Goal: Task Accomplishment & Management: Manage account settings

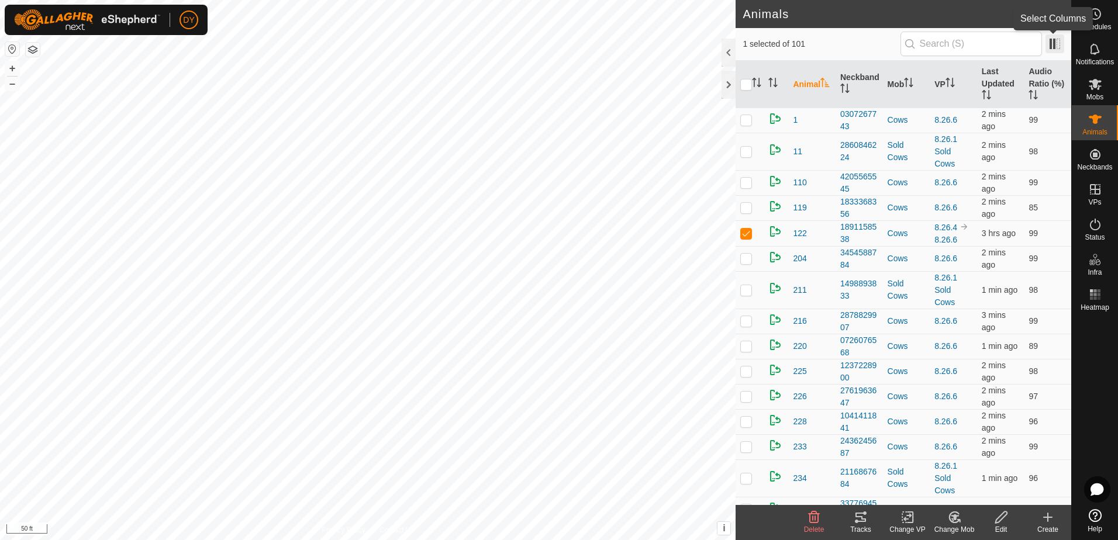
click at [1055, 39] on span at bounding box center [1054, 43] width 19 height 19
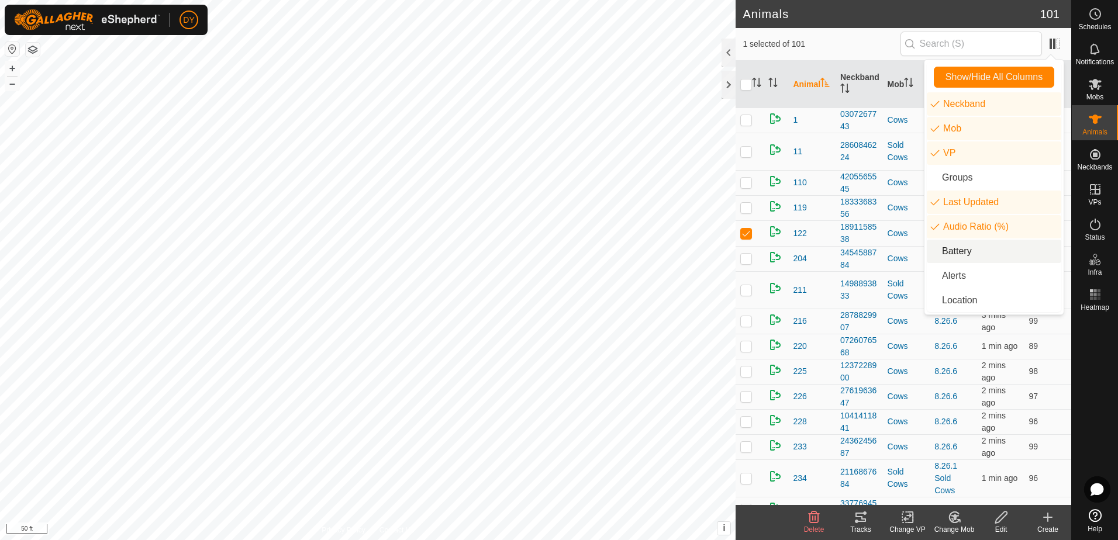
click at [971, 253] on li "Battery" at bounding box center [994, 251] width 134 height 23
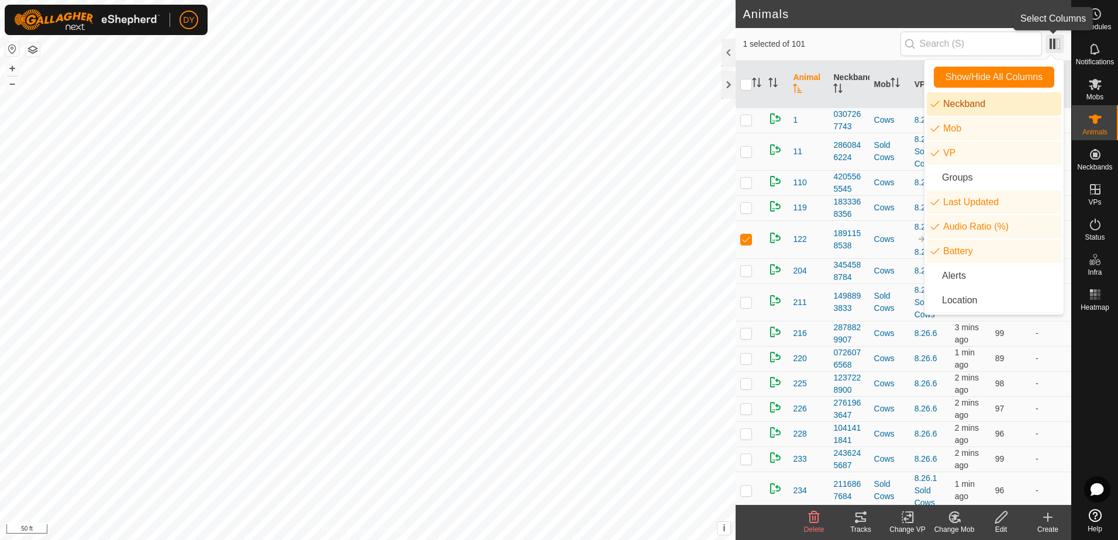
click at [1056, 44] on span at bounding box center [1054, 43] width 19 height 19
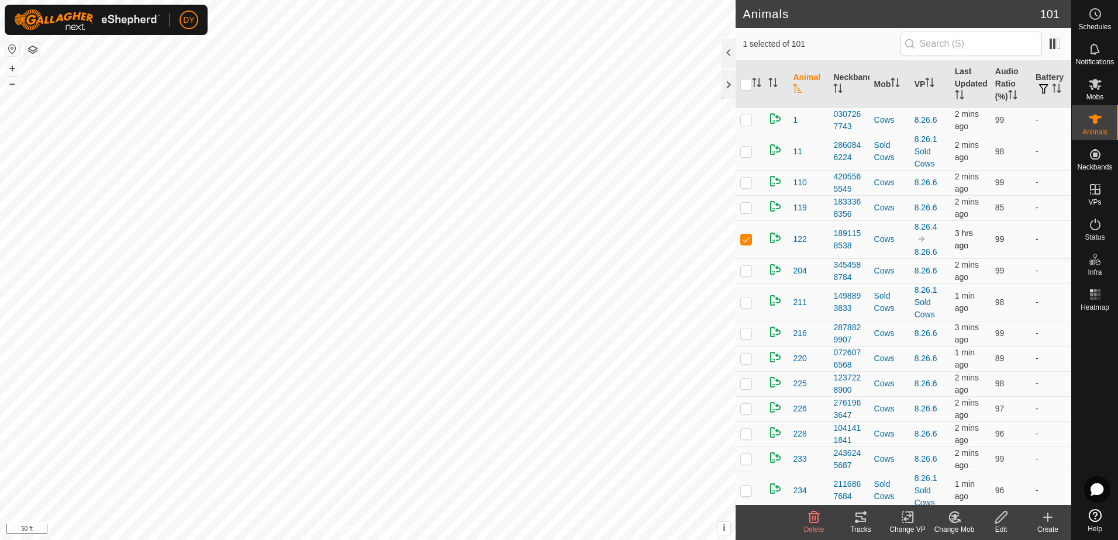
click at [1031, 240] on td "-" at bounding box center [1051, 239] width 40 height 38
click at [1044, 85] on button "button" at bounding box center [1043, 90] width 16 height 12
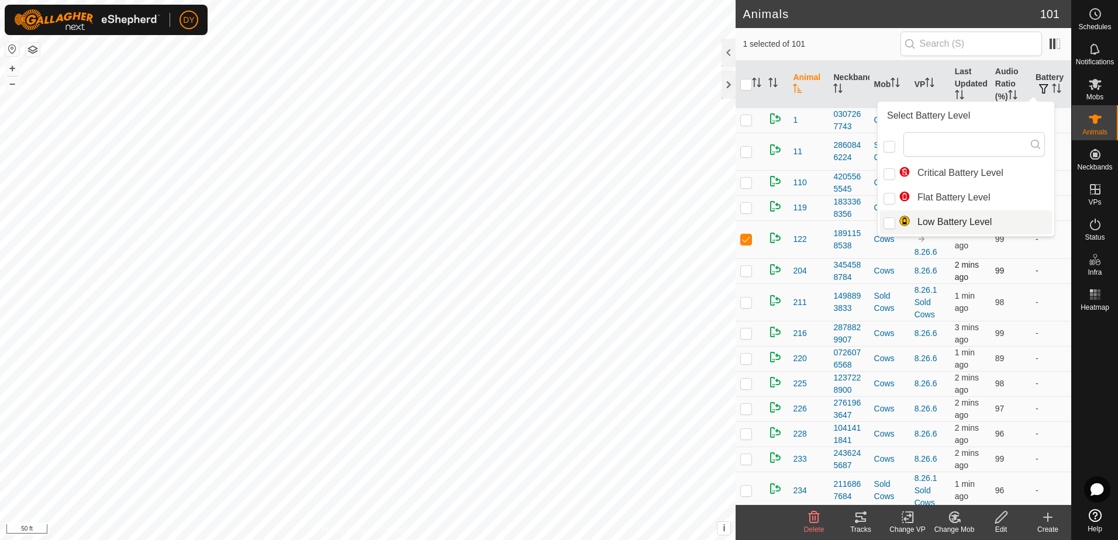
click at [1040, 261] on td "-" at bounding box center [1051, 270] width 40 height 25
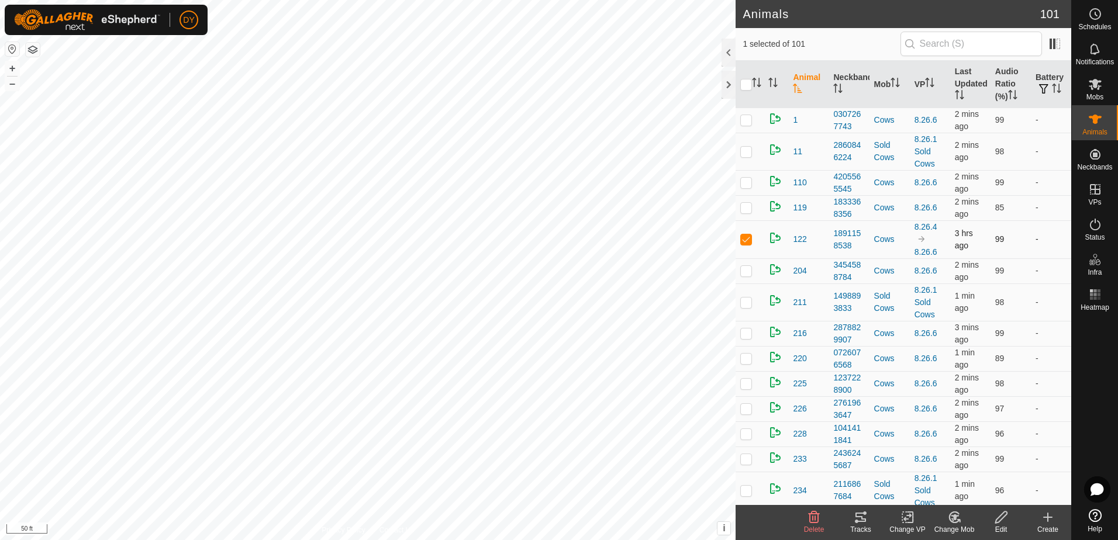
click at [745, 238] on p-checkbox at bounding box center [746, 238] width 12 height 9
checkbox input "false"
click at [1044, 516] on icon at bounding box center [1048, 517] width 14 height 14
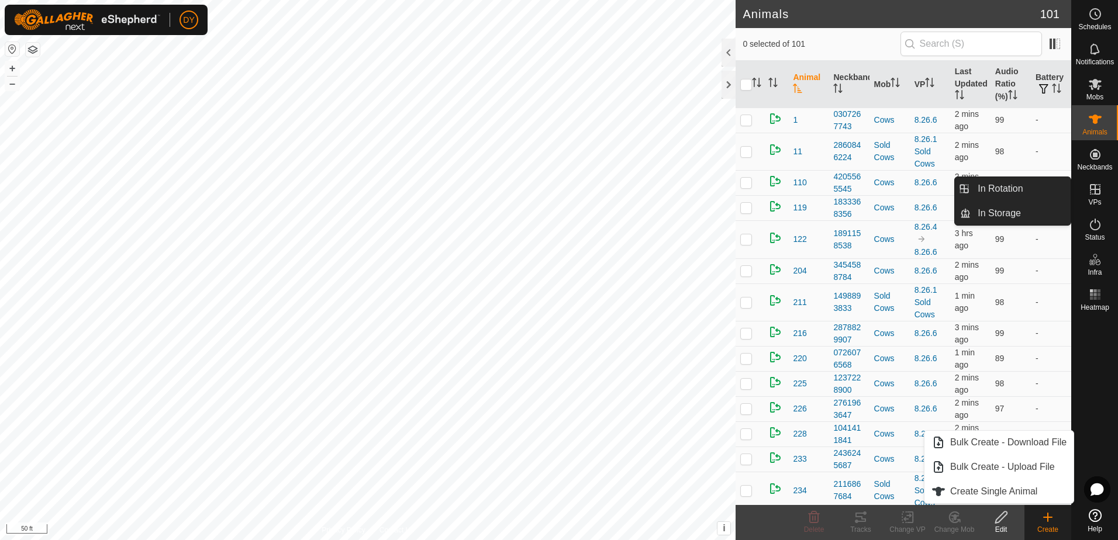
click at [1090, 195] on icon at bounding box center [1095, 189] width 14 height 14
click at [1031, 187] on link "In Rotation" at bounding box center [1021, 188] width 100 height 23
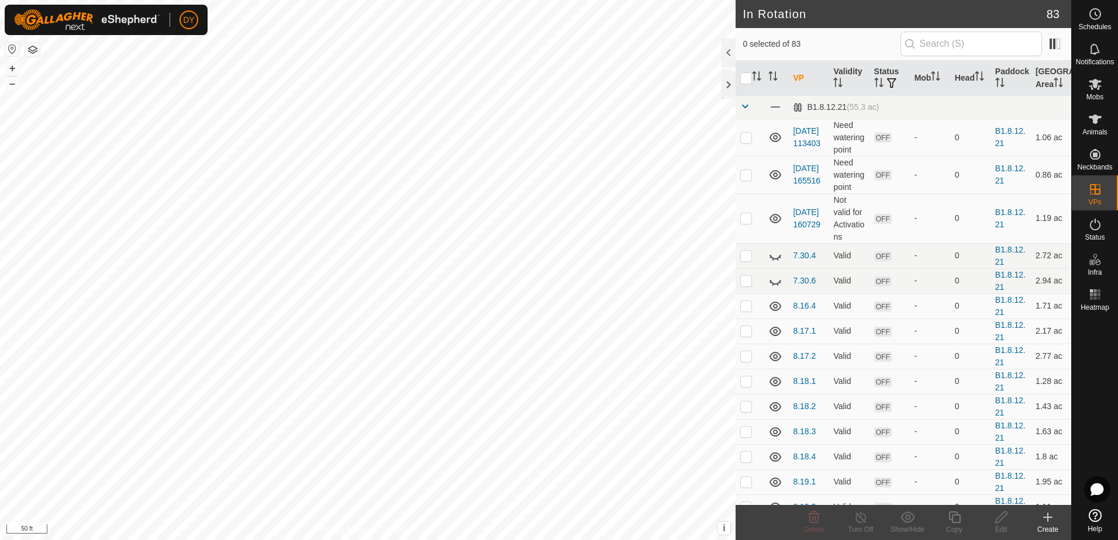
click at [1050, 519] on icon at bounding box center [1048, 517] width 14 height 14
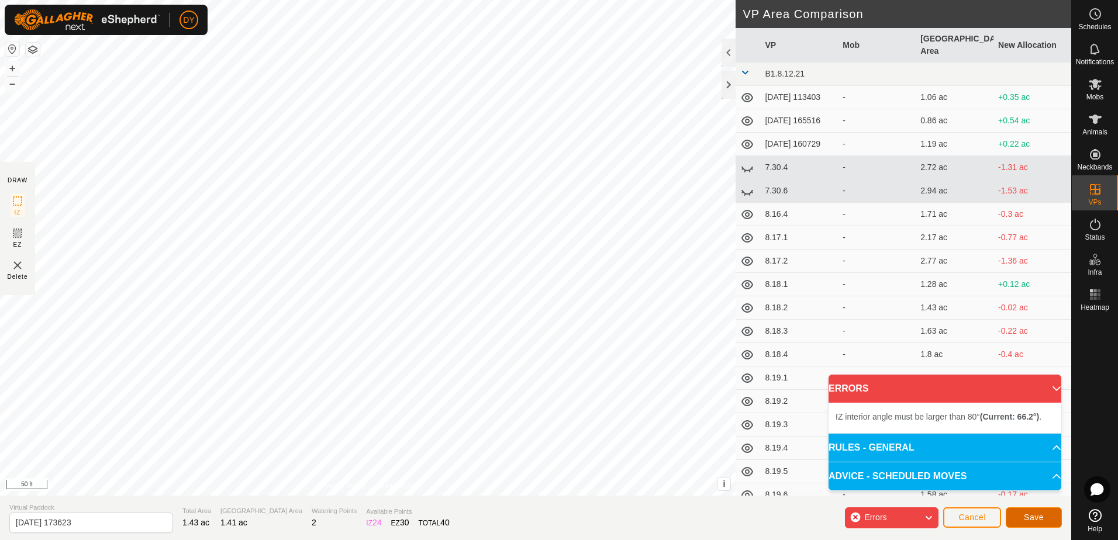
click at [1022, 517] on button "Save" at bounding box center [1034, 517] width 56 height 20
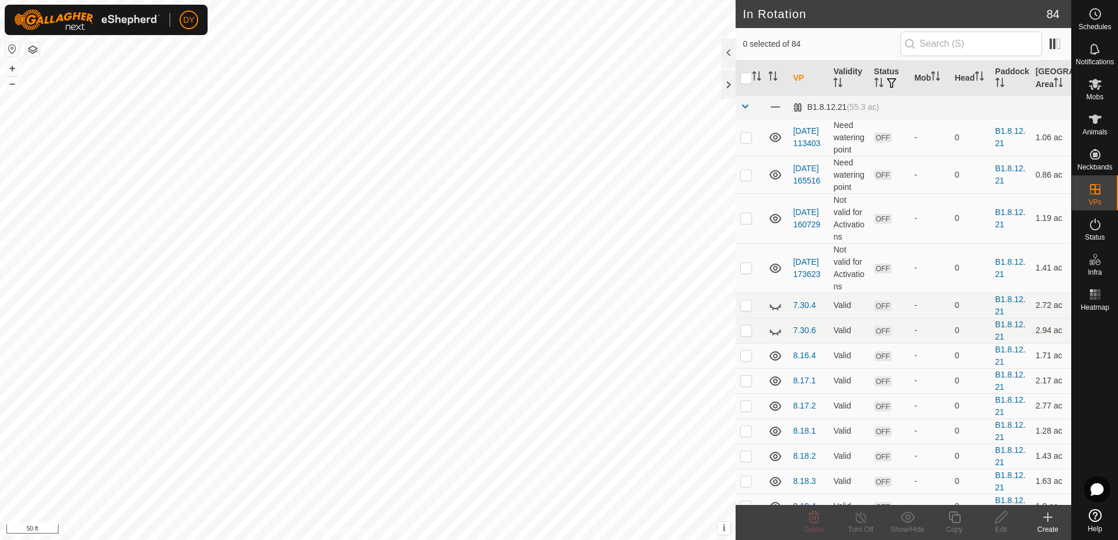
checkbox input "true"
click at [956, 519] on icon at bounding box center [954, 517] width 15 height 14
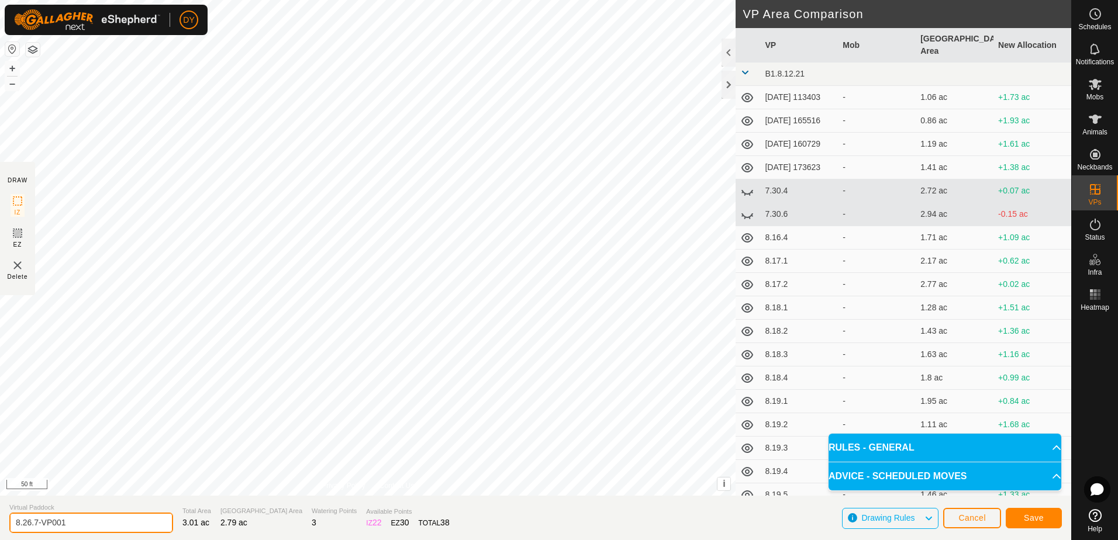
drag, startPoint x: 96, startPoint y: 523, endPoint x: 29, endPoint y: 524, distance: 66.7
click at [29, 524] on input "8.26.7-VP001" at bounding box center [91, 523] width 164 height 20
type input "8.27.1"
click at [1041, 517] on span "Save" at bounding box center [1034, 517] width 20 height 9
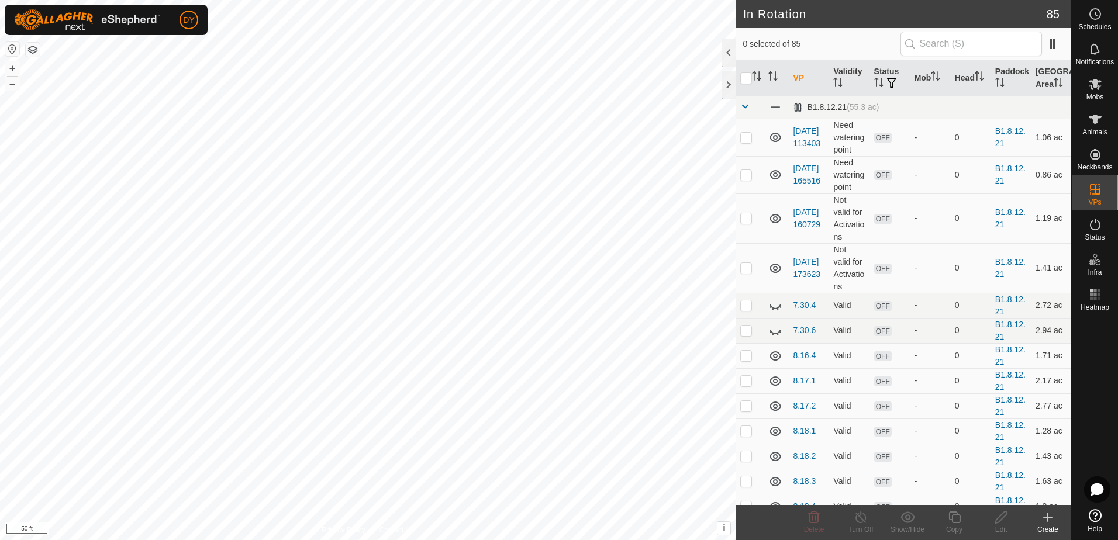
checkbox input "true"
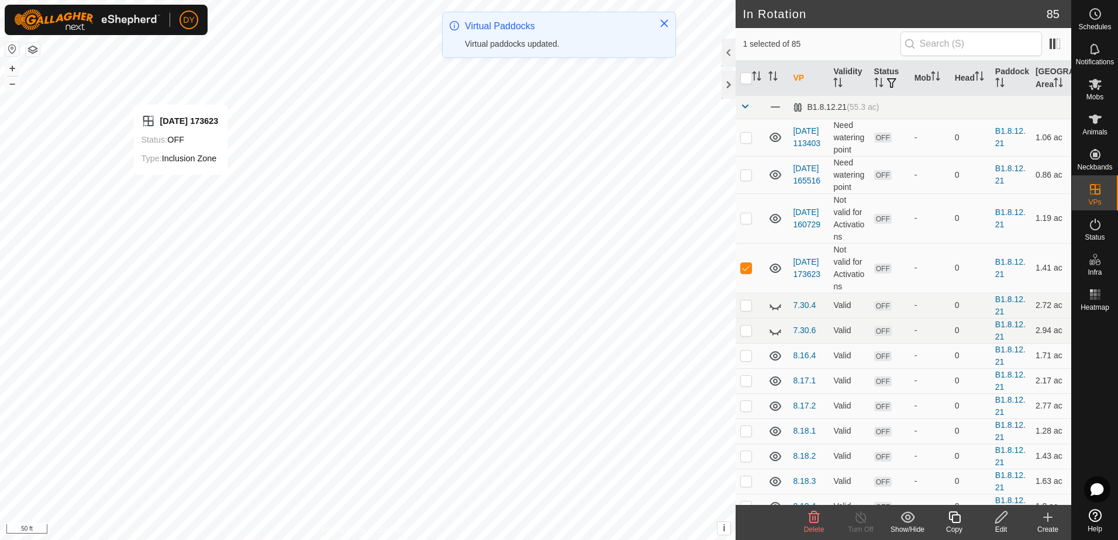
checkbox input "false"
checkbox input "true"
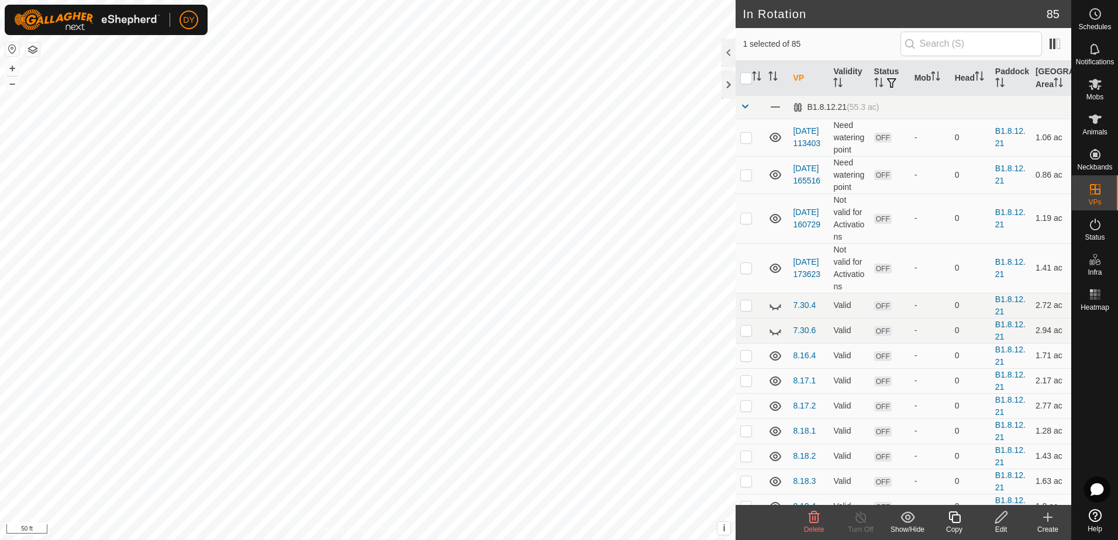
click at [954, 519] on icon at bounding box center [954, 517] width 15 height 14
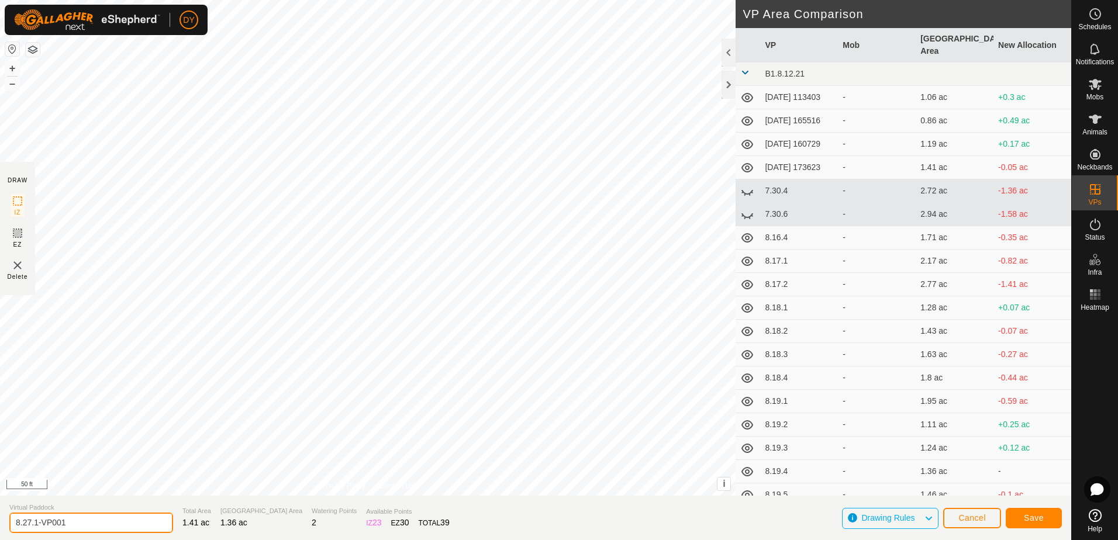
drag, startPoint x: 98, startPoint y: 523, endPoint x: 34, endPoint y: 528, distance: 63.3
click at [34, 528] on input "8.27.1-VP001" at bounding box center [91, 523] width 164 height 20
type input "8.27.2"
click at [1042, 519] on span "Save" at bounding box center [1034, 517] width 20 height 9
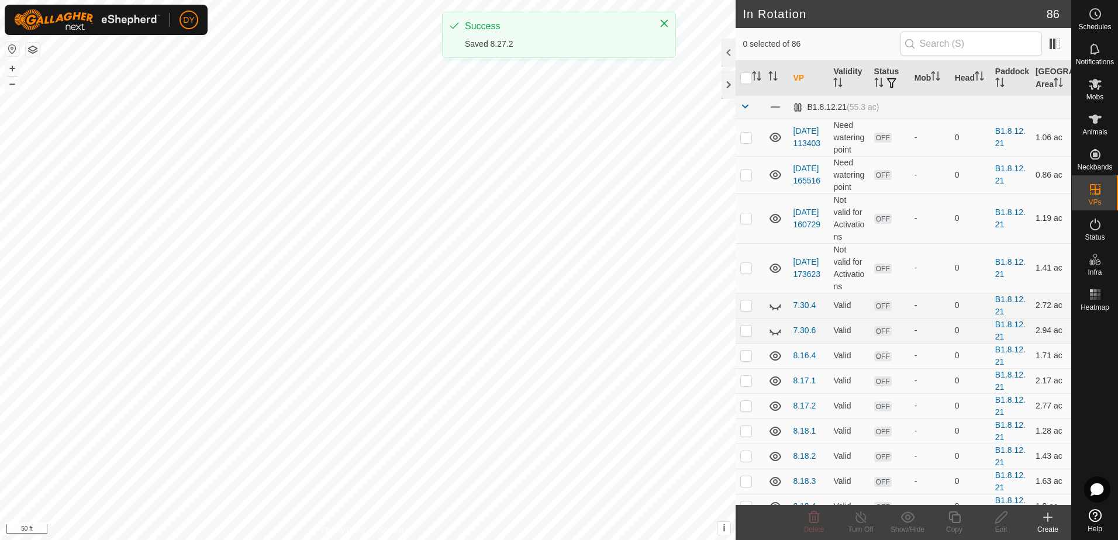
checkbox input "true"
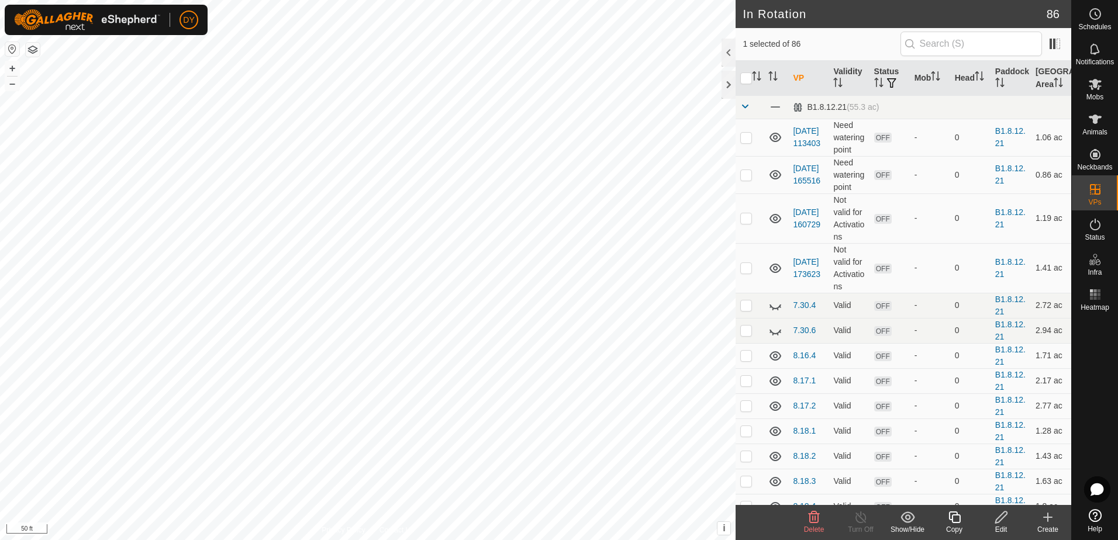
checkbox input "true"
checkbox input "false"
checkbox input "true"
click at [958, 519] on icon at bounding box center [954, 517] width 15 height 14
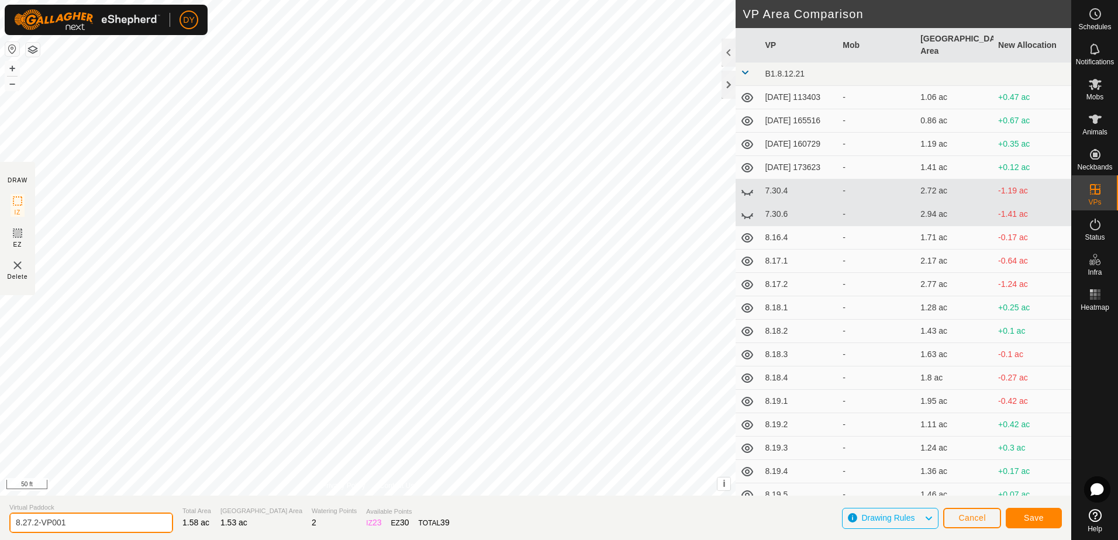
drag, startPoint x: 72, startPoint y: 518, endPoint x: 36, endPoint y: 520, distance: 36.9
click at [36, 520] on input "8.27.2-VP001" at bounding box center [91, 523] width 164 height 20
type input "8.27.3"
click at [1035, 523] on button "Save" at bounding box center [1034, 518] width 56 height 20
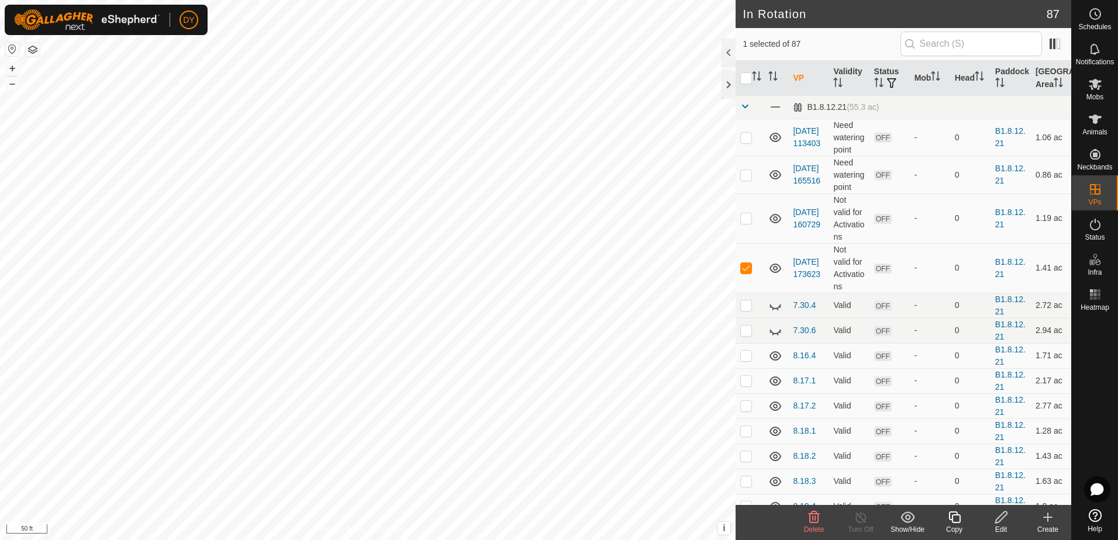
checkbox input "false"
checkbox input "true"
click at [951, 517] on icon at bounding box center [954, 517] width 15 height 14
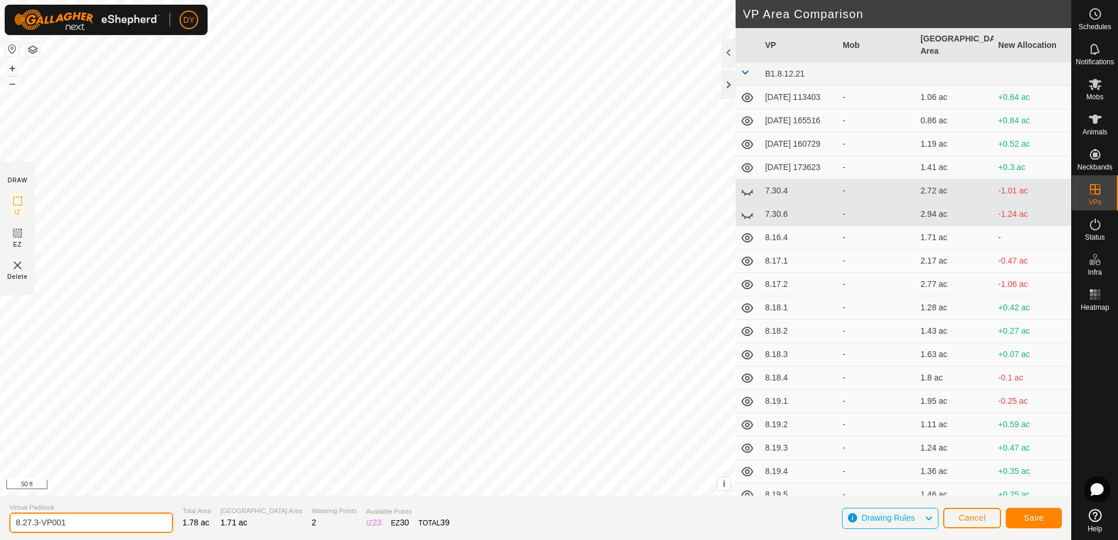
drag, startPoint x: 87, startPoint y: 519, endPoint x: 35, endPoint y: 524, distance: 51.7
click at [35, 524] on input "8.27.3-VP001" at bounding box center [91, 523] width 164 height 20
type input "8.27.4"
click at [1051, 524] on button "Save" at bounding box center [1034, 518] width 56 height 20
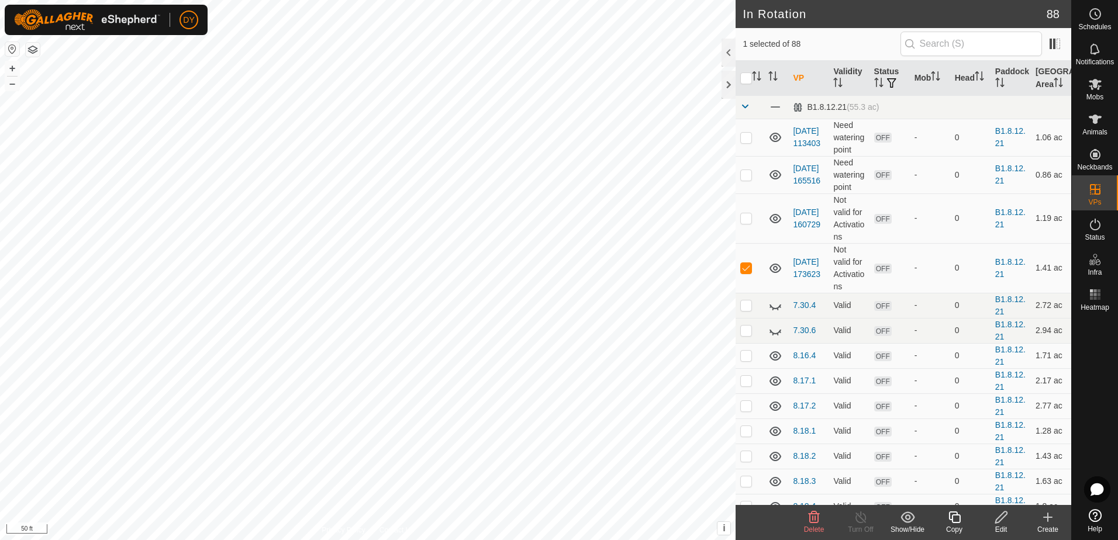
checkbox input "false"
checkbox input "true"
click at [958, 516] on icon at bounding box center [954, 517] width 15 height 14
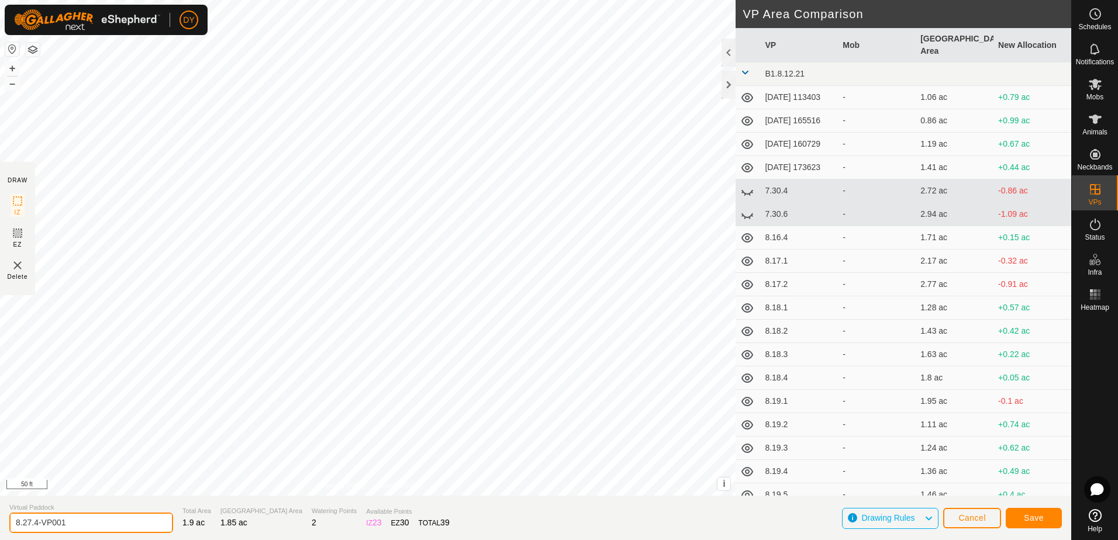
drag, startPoint x: 71, startPoint y: 519, endPoint x: 35, endPoint y: 525, distance: 36.7
click at [35, 525] on input "8.27.4-VP001" at bounding box center [91, 523] width 164 height 20
type input "8.27.5"
click at [1030, 513] on span "Save" at bounding box center [1034, 517] width 20 height 9
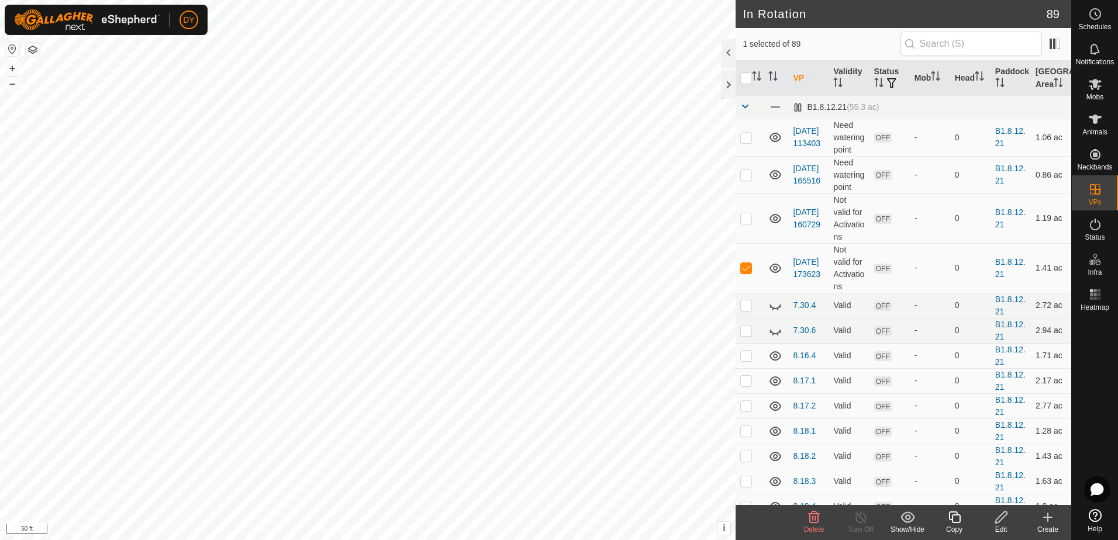
checkbox input "false"
checkbox input "true"
click at [954, 520] on icon at bounding box center [954, 517] width 15 height 14
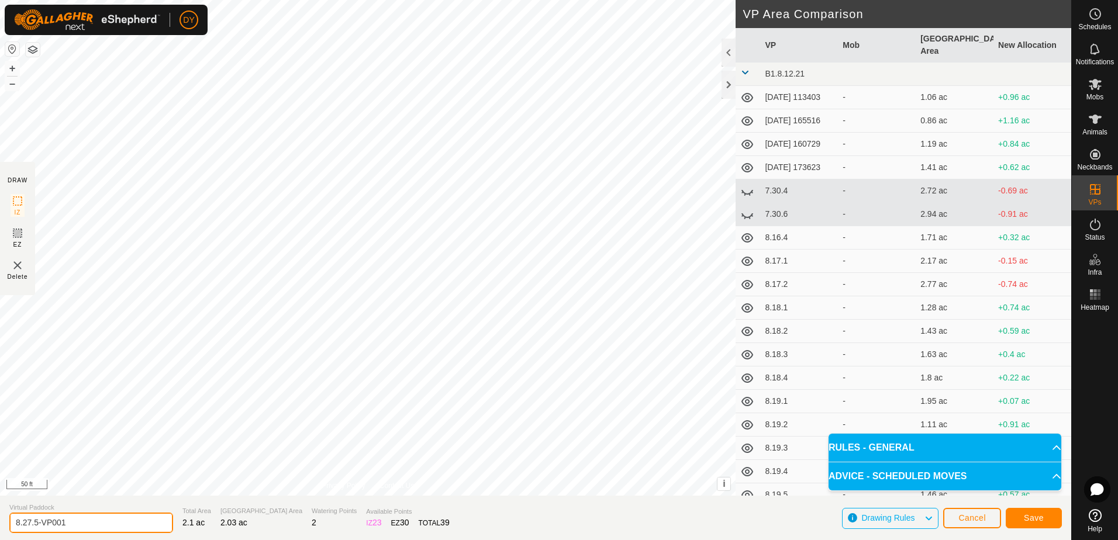
drag, startPoint x: 87, startPoint y: 522, endPoint x: 36, endPoint y: 522, distance: 50.9
click at [36, 522] on input "8.27.5-VP001" at bounding box center [91, 523] width 164 height 20
type input "8.27.6"
click at [1029, 519] on span "Save" at bounding box center [1034, 517] width 20 height 9
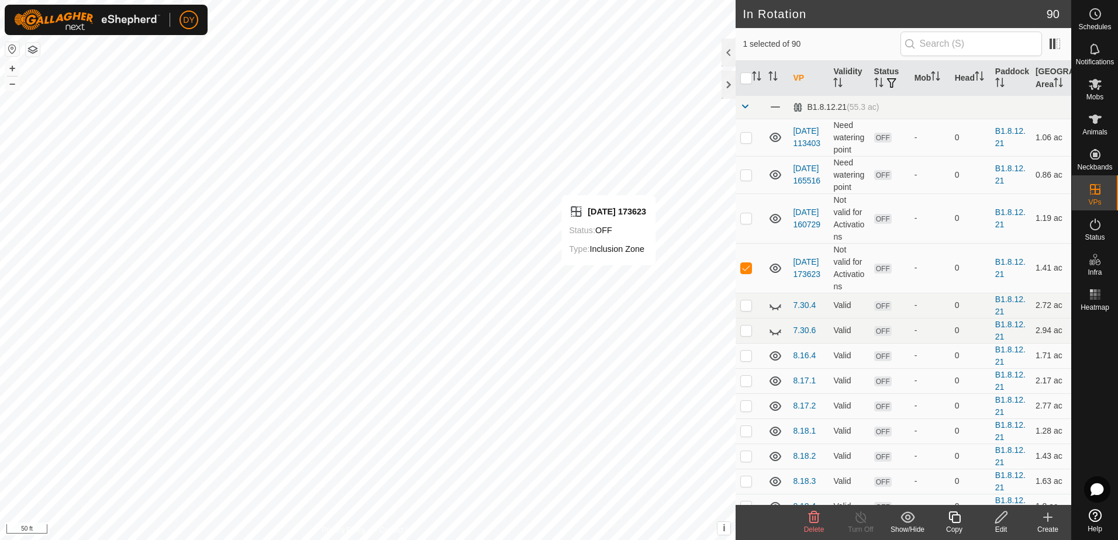
checkbox input "false"
checkbox input "true"
click at [955, 521] on icon at bounding box center [954, 517] width 15 height 14
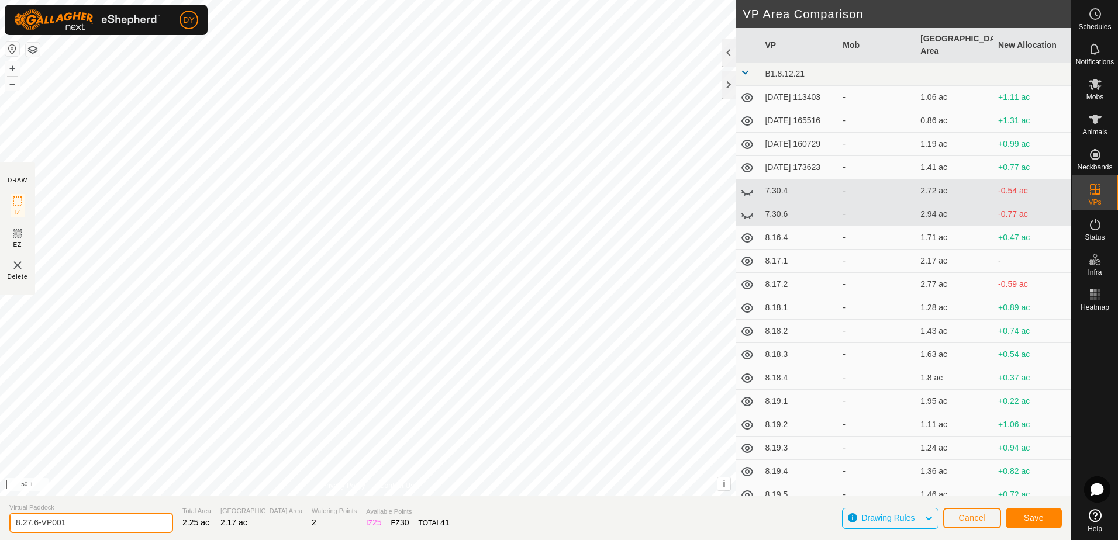
drag, startPoint x: 80, startPoint y: 524, endPoint x: 35, endPoint y: 525, distance: 45.0
click at [35, 525] on input "8.27.6-VP001" at bounding box center [91, 523] width 164 height 20
type input "8.27.7"
click at [1034, 519] on span "Save" at bounding box center [1034, 517] width 20 height 9
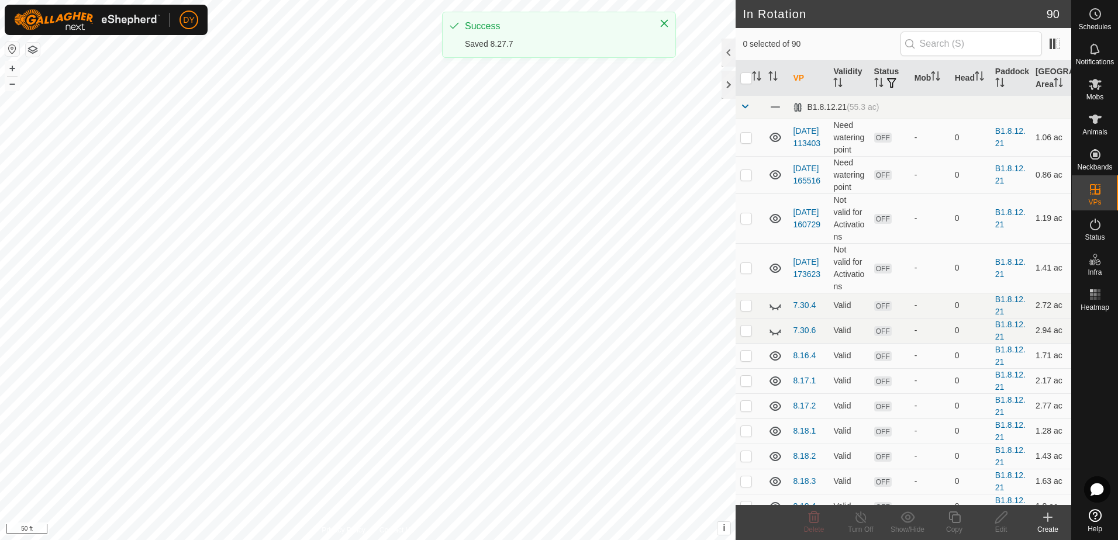
checkbox input "true"
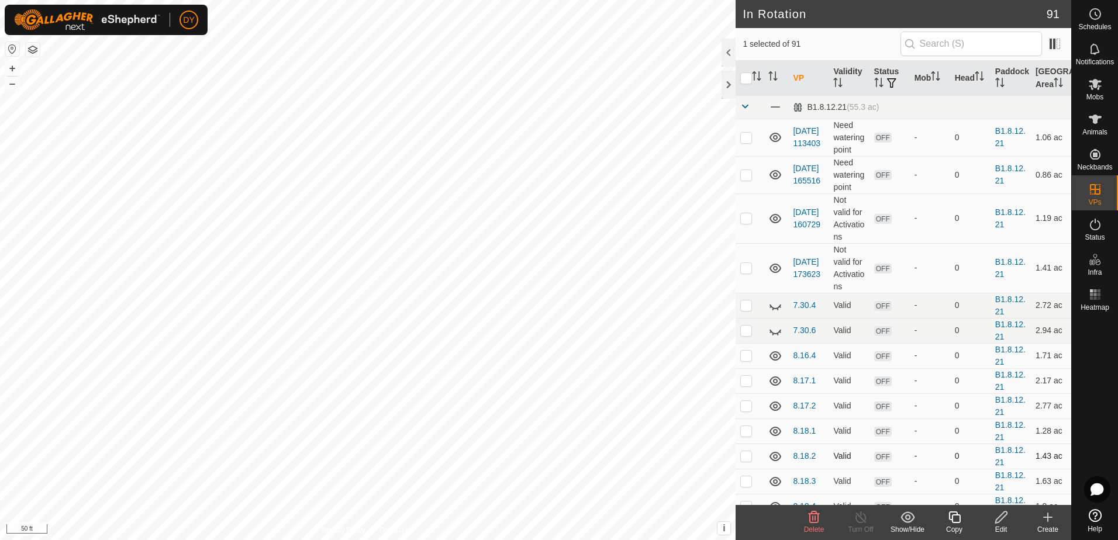
checkbox input "true"
checkbox input "false"
click at [810, 518] on icon at bounding box center [814, 518] width 11 height 12
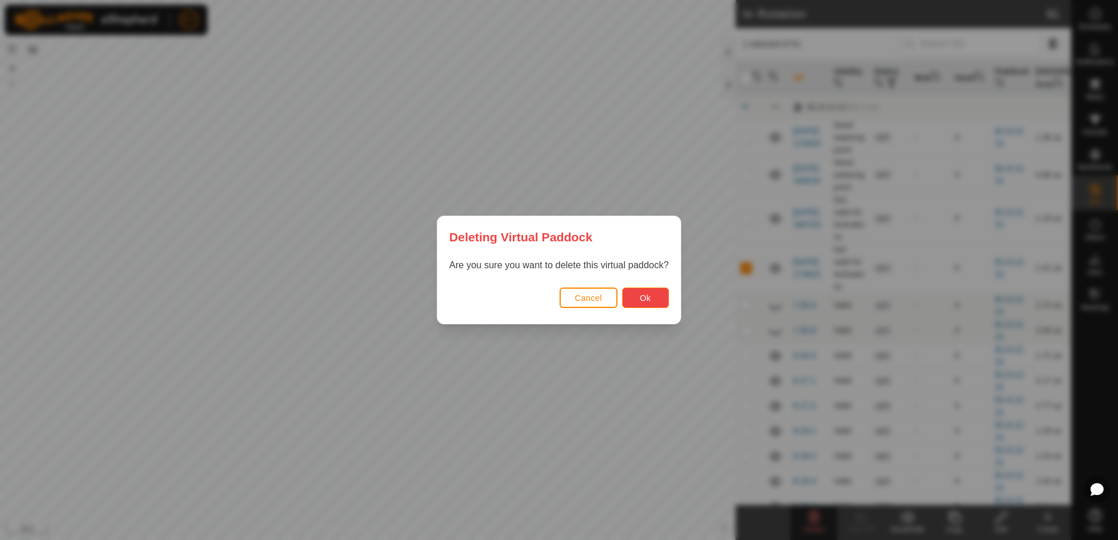
click at [640, 293] on span "Ok" at bounding box center [645, 297] width 11 height 9
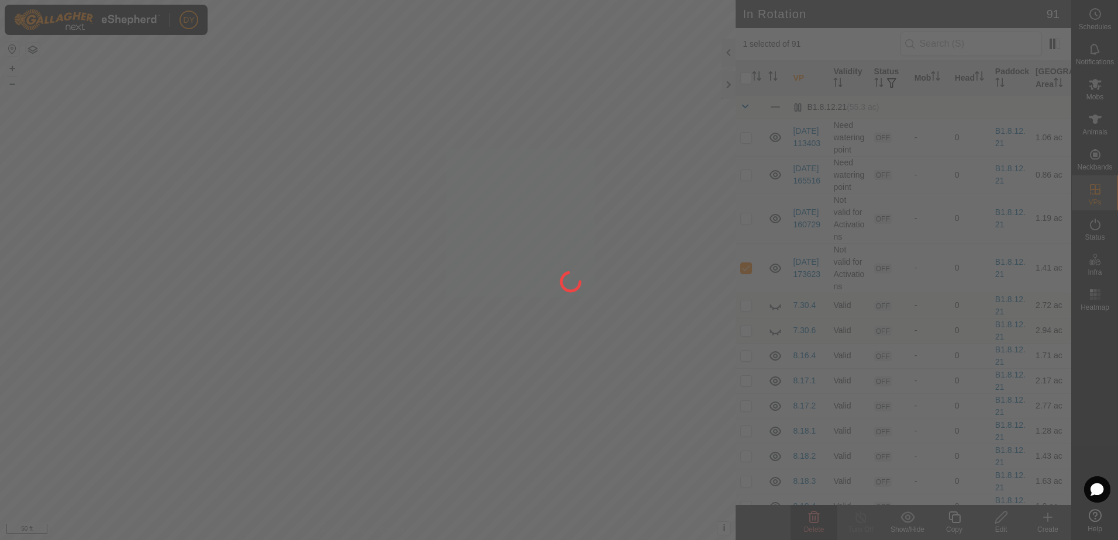
checkbox input "false"
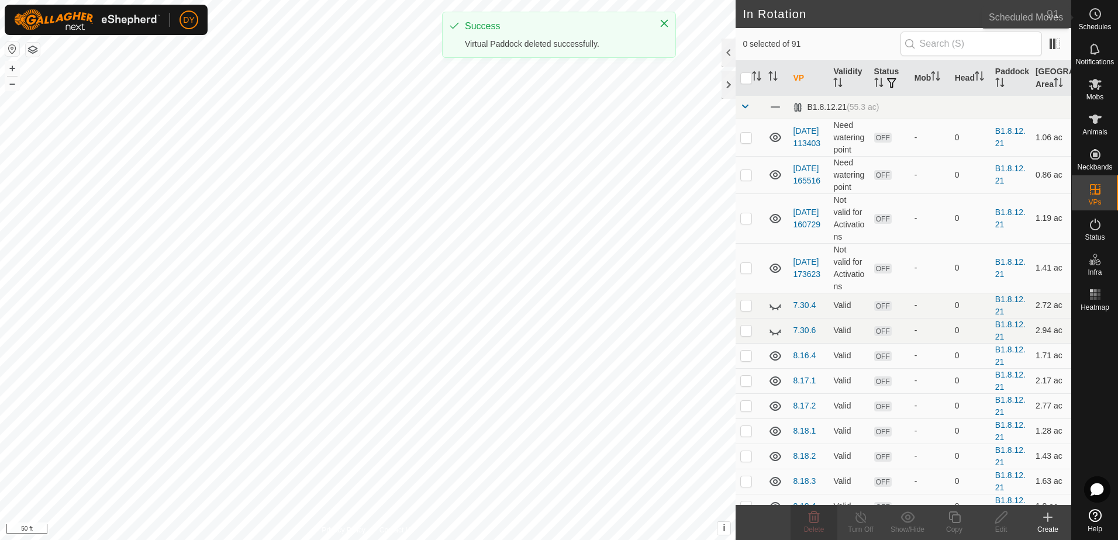
click at [1093, 15] on icon at bounding box center [1095, 14] width 14 height 14
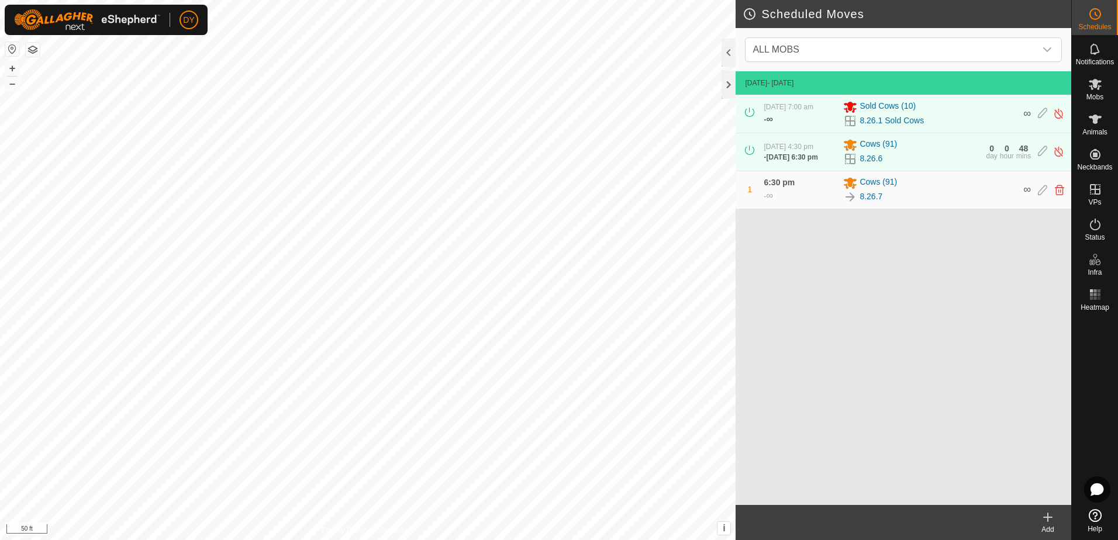
click at [1050, 519] on icon at bounding box center [1048, 517] width 14 height 14
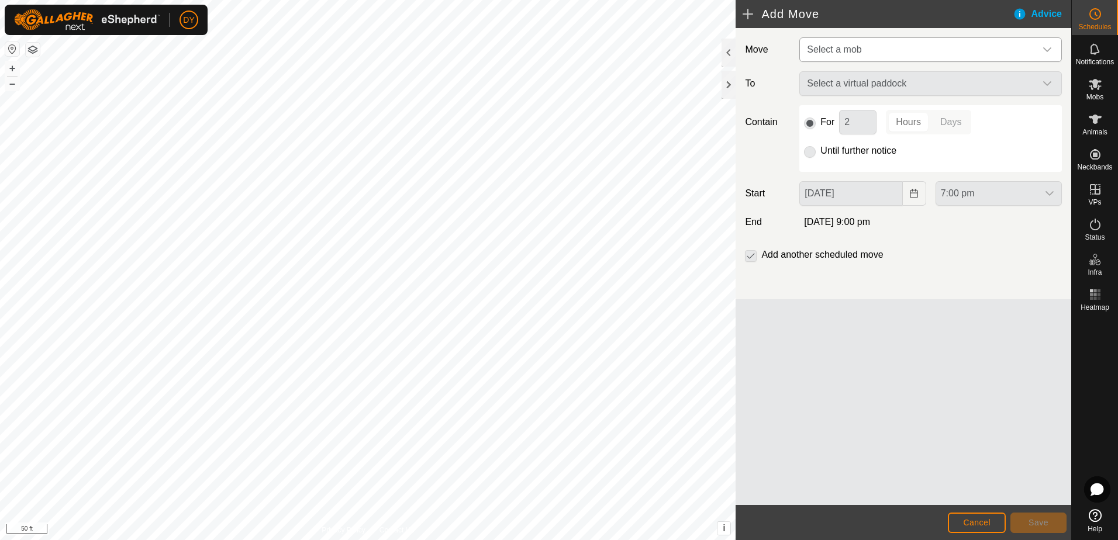
click at [844, 53] on span "Select a mob" at bounding box center [834, 49] width 54 height 10
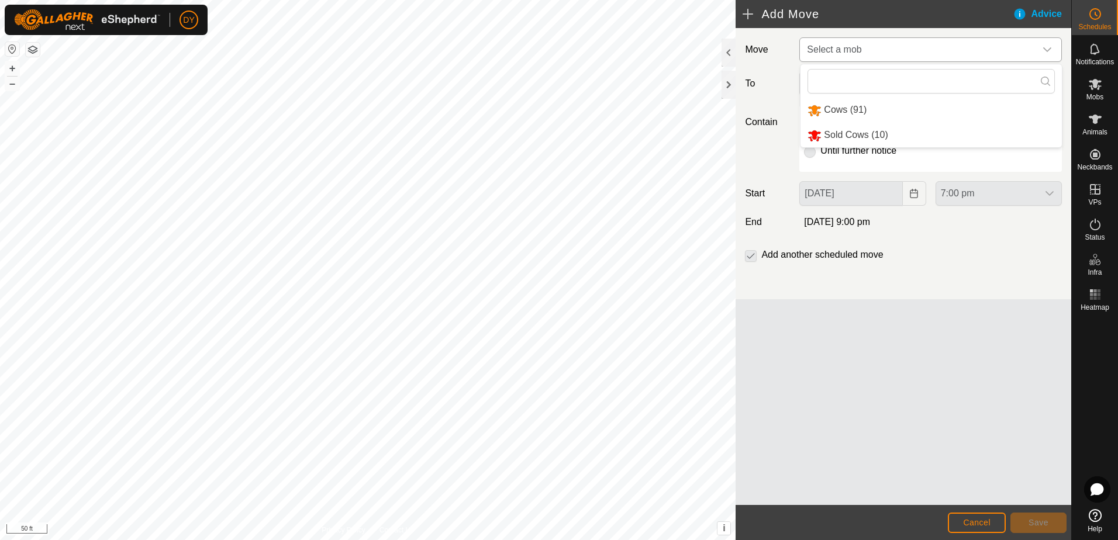
click at [830, 109] on li "Cows (91)" at bounding box center [930, 110] width 261 height 24
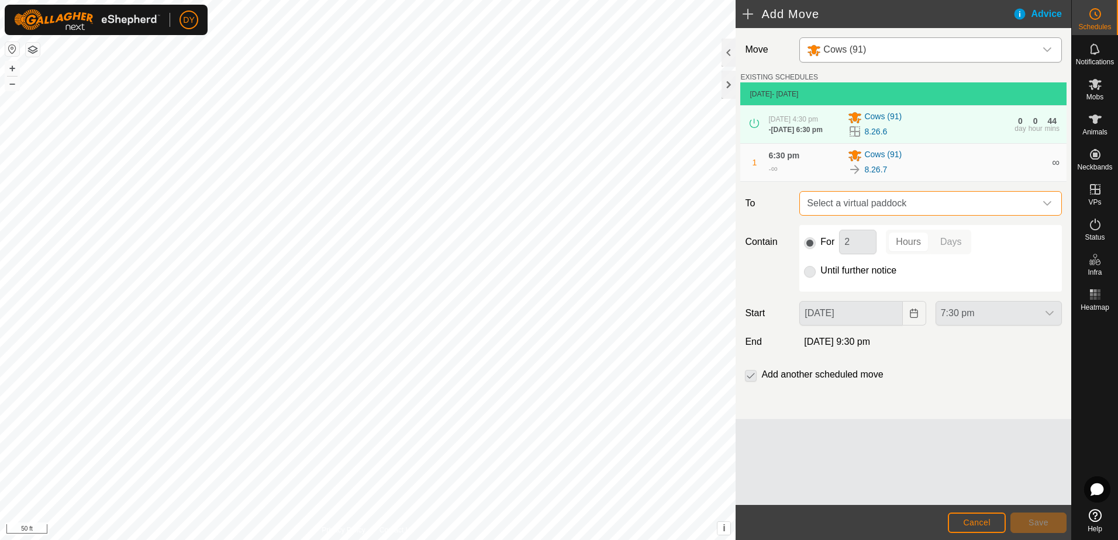
click at [849, 203] on span "Select a virtual paddock" at bounding box center [918, 203] width 233 height 23
type input "8.27.1"
click at [848, 288] on li "8.27.1 2.79 ac" at bounding box center [930, 291] width 247 height 18
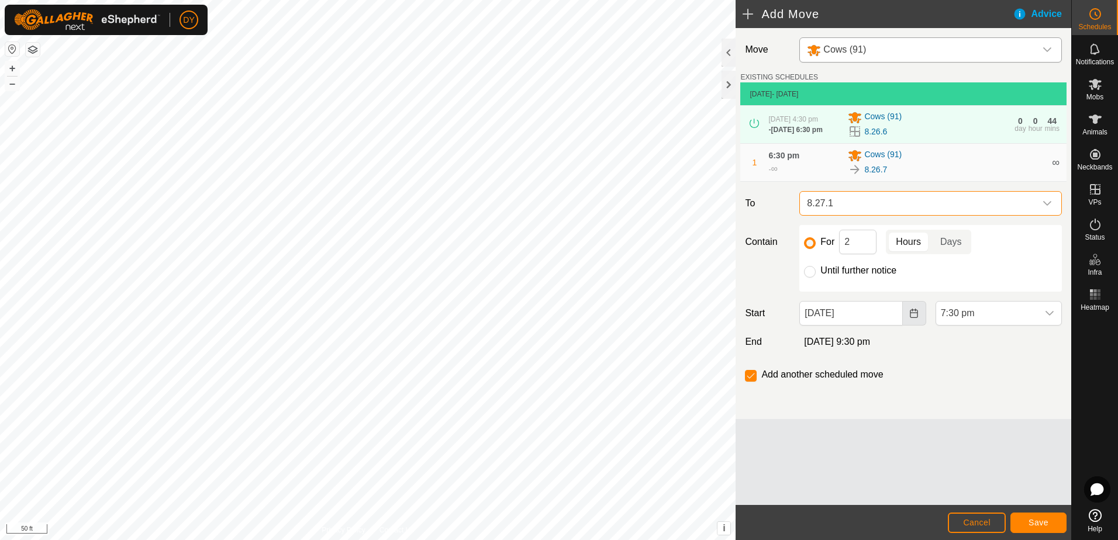
click at [916, 324] on button "Choose Date" at bounding box center [914, 313] width 23 height 25
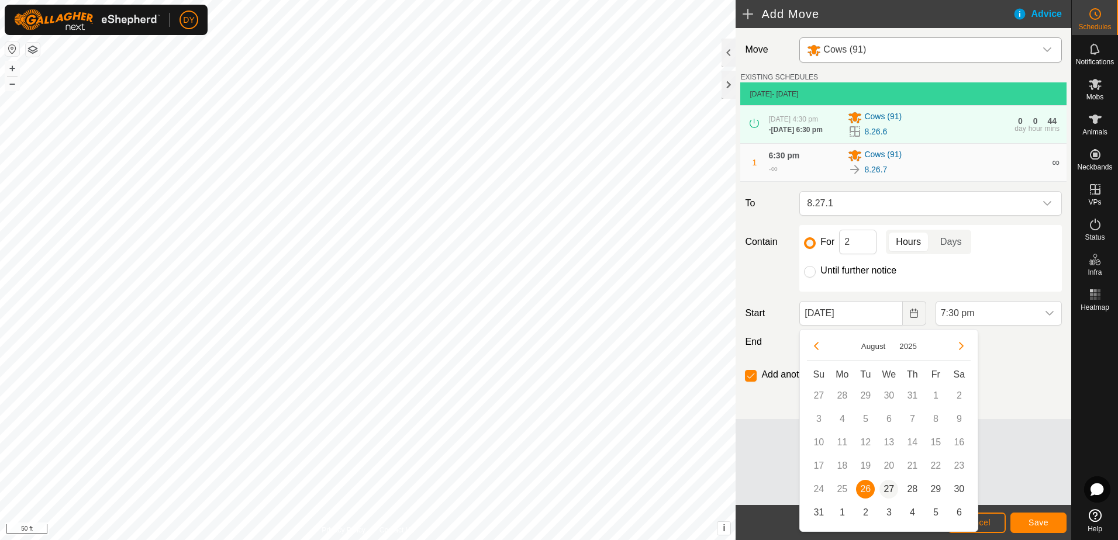
click at [892, 493] on span "27" at bounding box center [888, 489] width 19 height 19
type input "[DATE]"
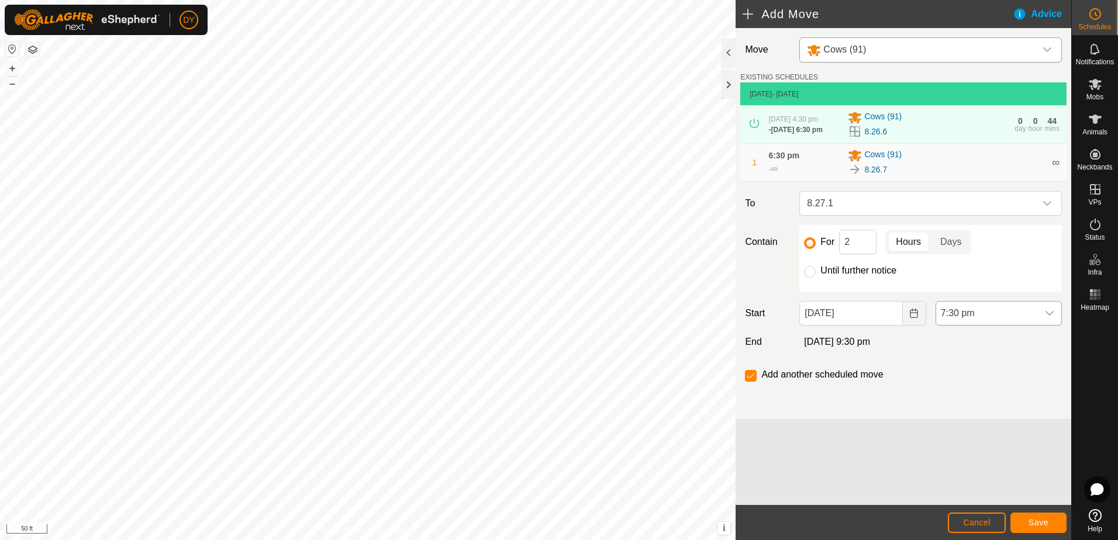
click at [1041, 314] on div "dropdown trigger" at bounding box center [1049, 313] width 23 height 23
click at [966, 384] on li "6:30 am" at bounding box center [998, 386] width 125 height 23
click at [1025, 522] on button "Save" at bounding box center [1038, 523] width 56 height 20
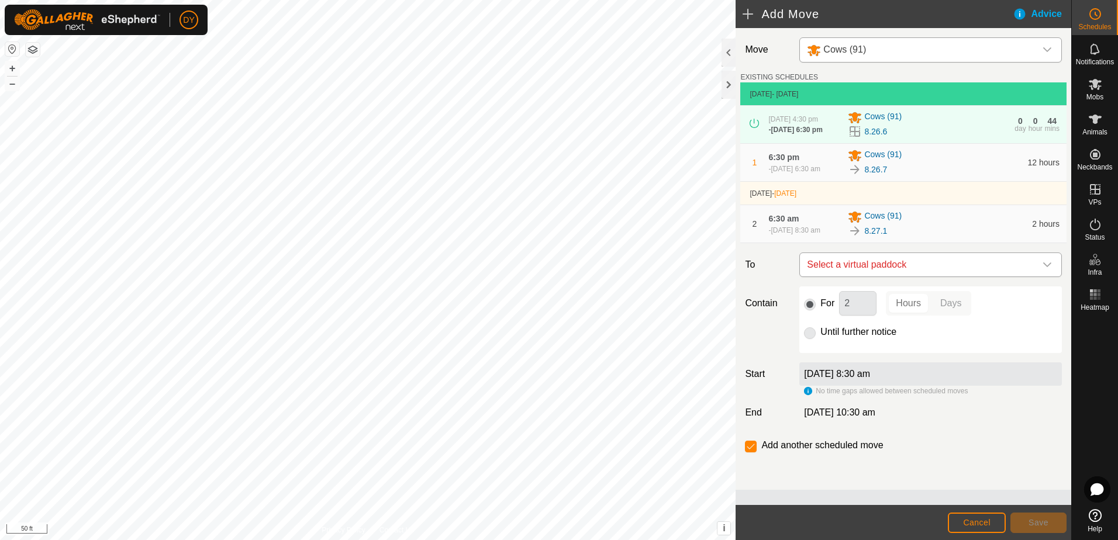
click at [863, 269] on span "Select a virtual paddock" at bounding box center [918, 264] width 233 height 23
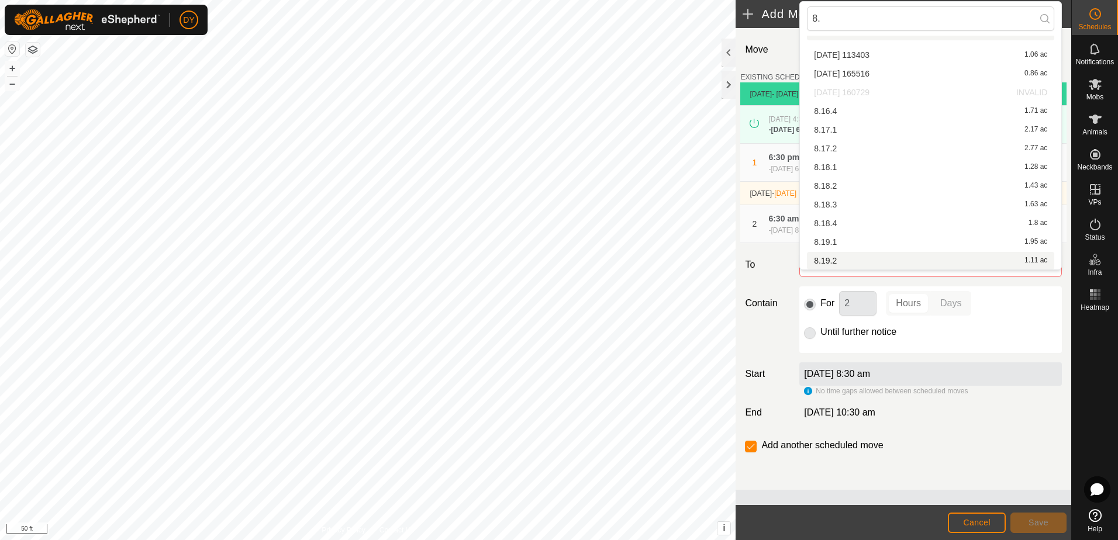
scroll to position [0, 0]
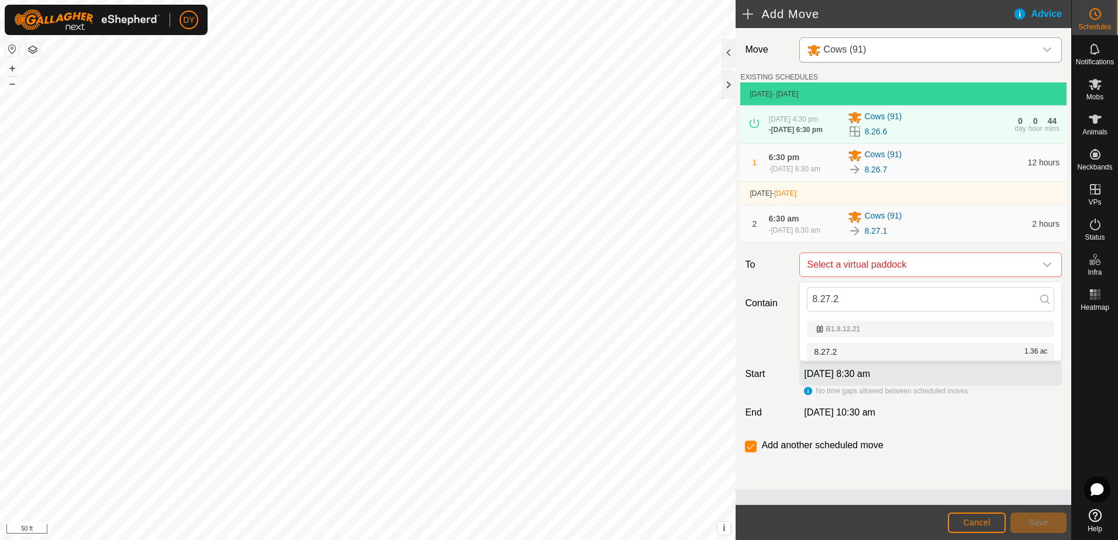
type input "8.27.2"
click at [835, 353] on li "8.27.2 1.36 ac" at bounding box center [930, 352] width 247 height 18
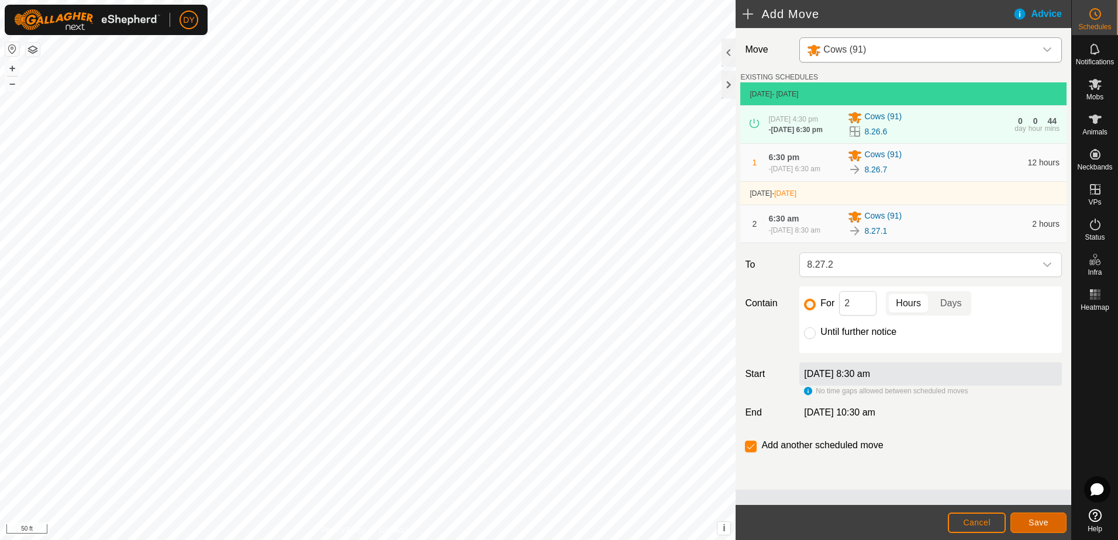
click at [1037, 520] on span "Save" at bounding box center [1038, 522] width 20 height 9
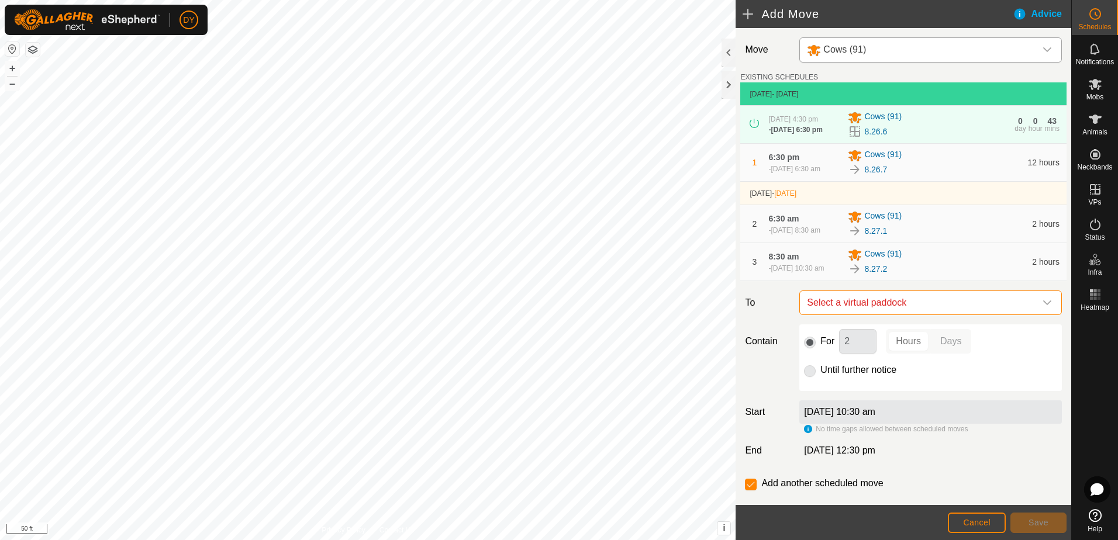
click at [848, 309] on span "Select a virtual paddock" at bounding box center [918, 302] width 233 height 23
type input "8.27.3"
click at [842, 394] on li "8.27.3 1.53 ac" at bounding box center [926, 395] width 240 height 18
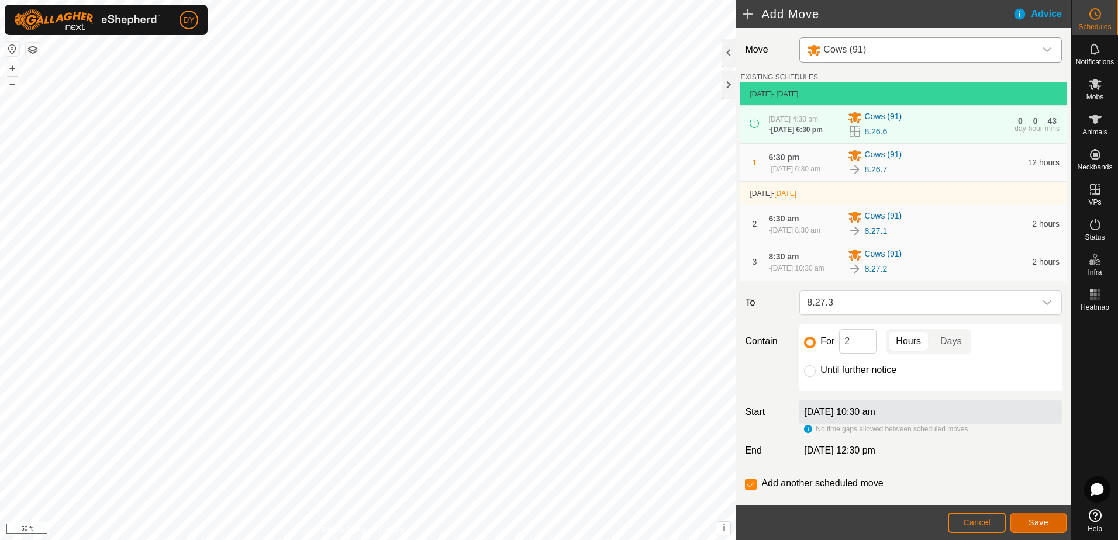
click at [1031, 523] on span "Save" at bounding box center [1038, 522] width 20 height 9
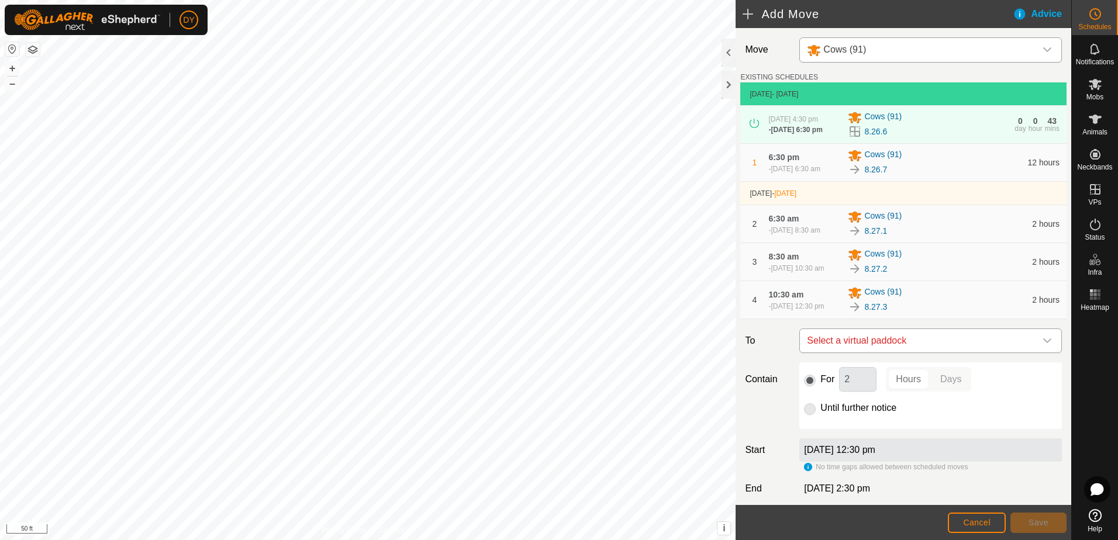
click at [865, 351] on span "Select a virtual paddock" at bounding box center [918, 340] width 233 height 23
type input "8.27.4"
click at [832, 436] on li "8.27.4 1.71 ac" at bounding box center [926, 439] width 240 height 18
click at [1021, 522] on button "Save" at bounding box center [1038, 523] width 56 height 20
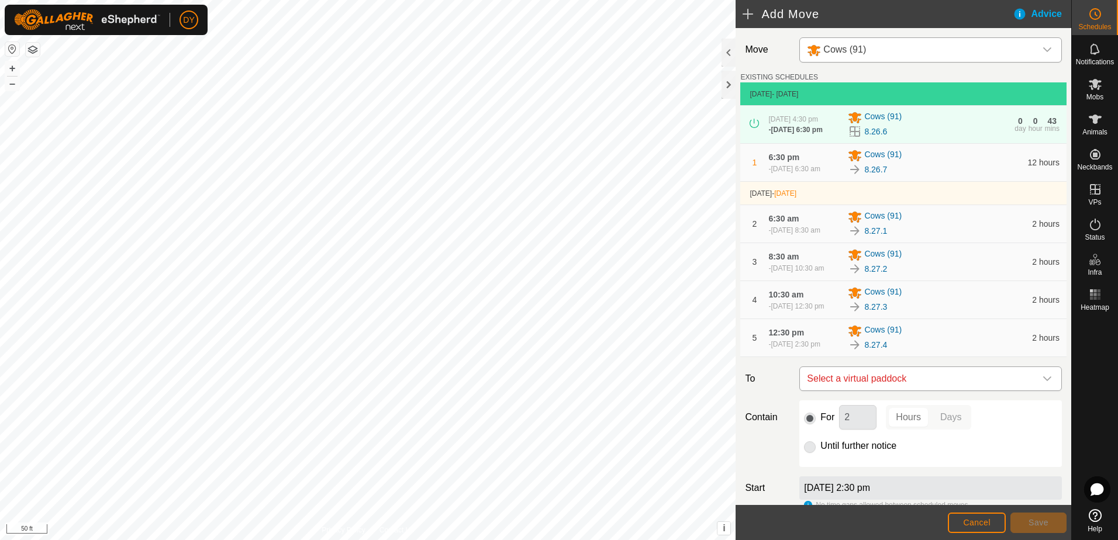
click at [893, 391] on span "Select a virtual paddock" at bounding box center [918, 378] width 233 height 23
type input "8.27.5"
click at [836, 474] on li "8.27.5 1.85 ac" at bounding box center [926, 477] width 240 height 18
click at [1032, 519] on span "Save" at bounding box center [1038, 522] width 20 height 9
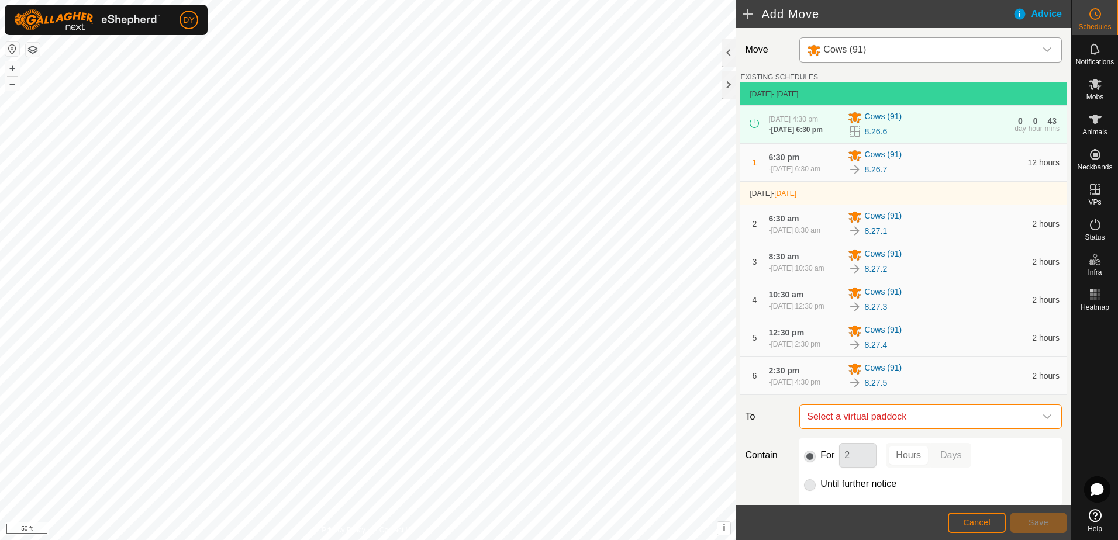
click at [853, 427] on span "Select a virtual paddock" at bounding box center [918, 416] width 233 height 23
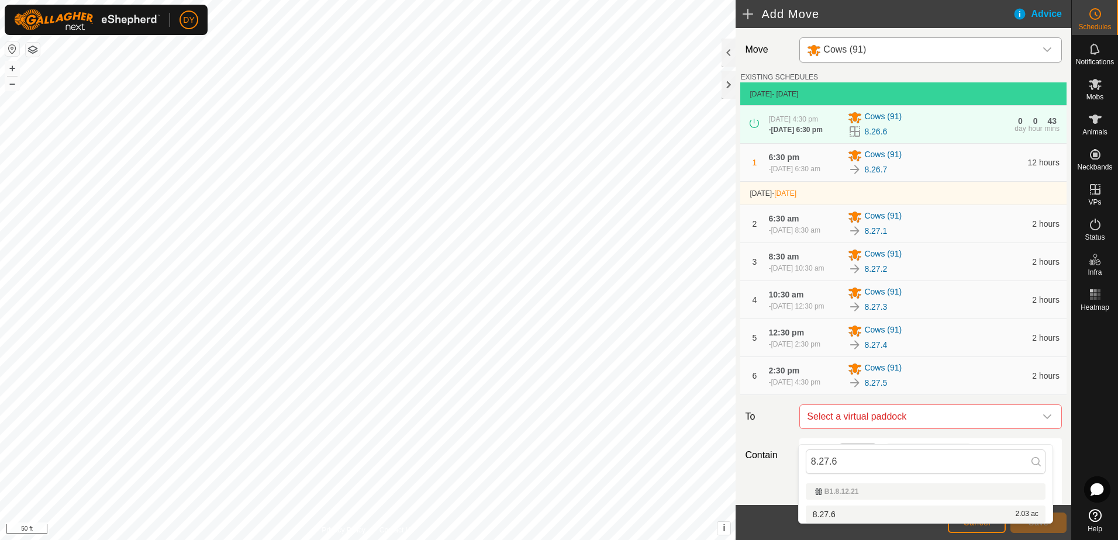
type input "8.27.6"
click at [828, 514] on li "8.27.6 2.03 ac" at bounding box center [926, 515] width 240 height 18
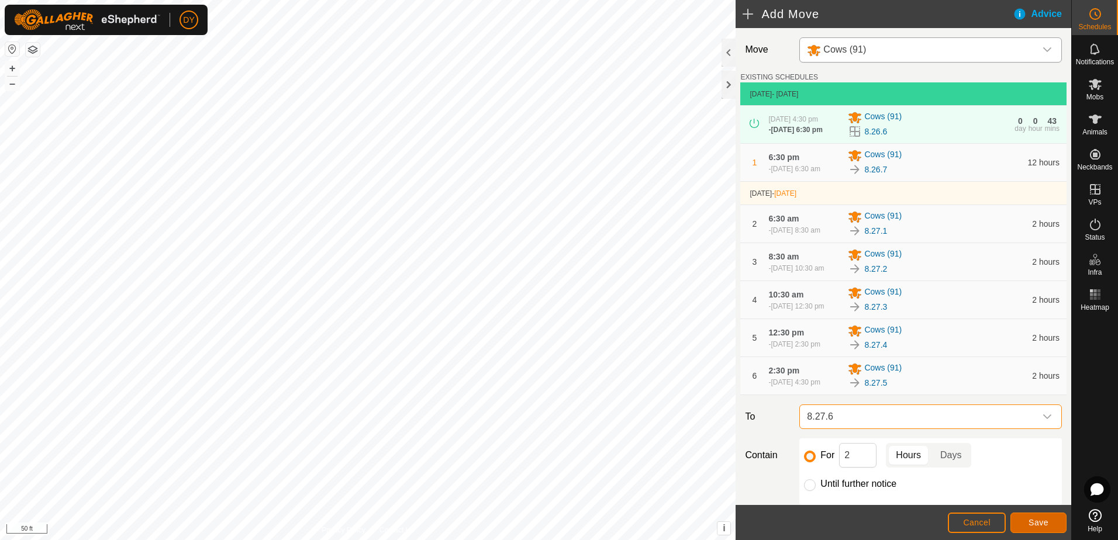
click at [1027, 523] on button "Save" at bounding box center [1038, 523] width 56 height 20
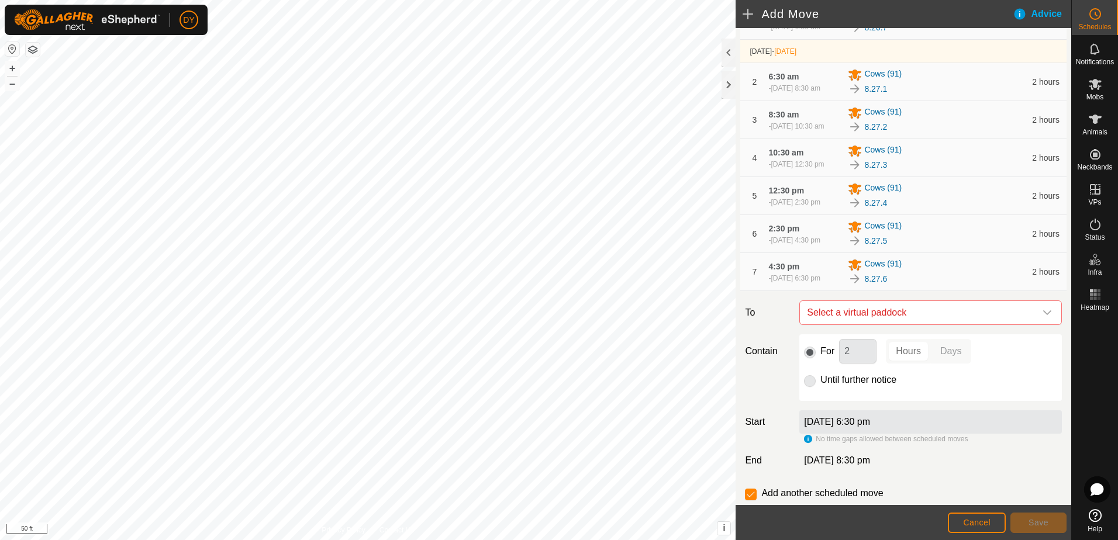
scroll to position [175, 0]
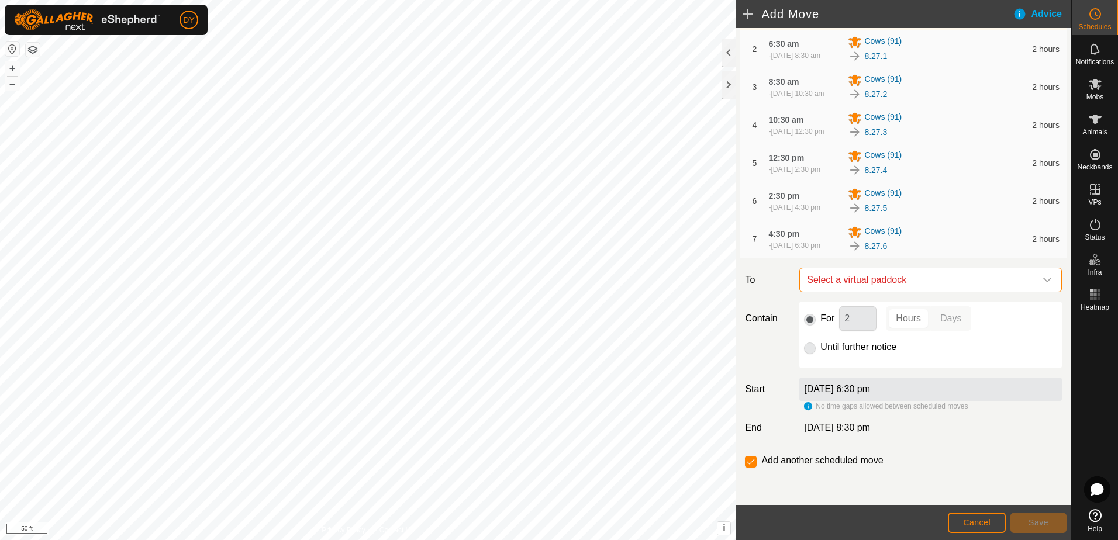
click at [862, 291] on span "Select a virtual paddock" at bounding box center [918, 279] width 233 height 23
type input "8.27.7"
click at [831, 374] on li "8.27.7 2.17 ac" at bounding box center [926, 377] width 240 height 18
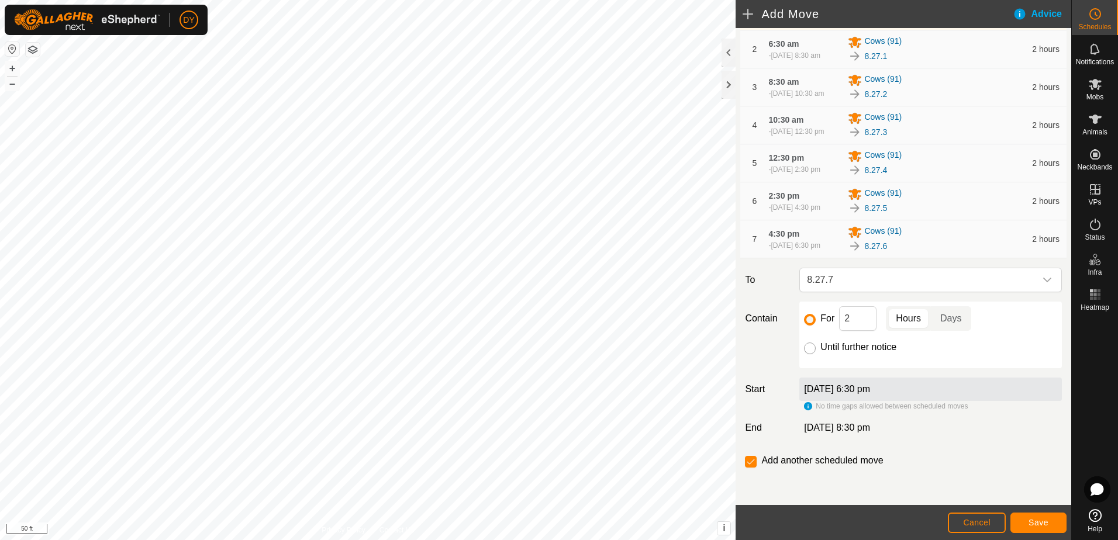
click at [805, 354] on input "Until further notice" at bounding box center [810, 349] width 12 height 12
radio input "true"
checkbox input "false"
click at [1018, 517] on button "Save" at bounding box center [1038, 523] width 56 height 20
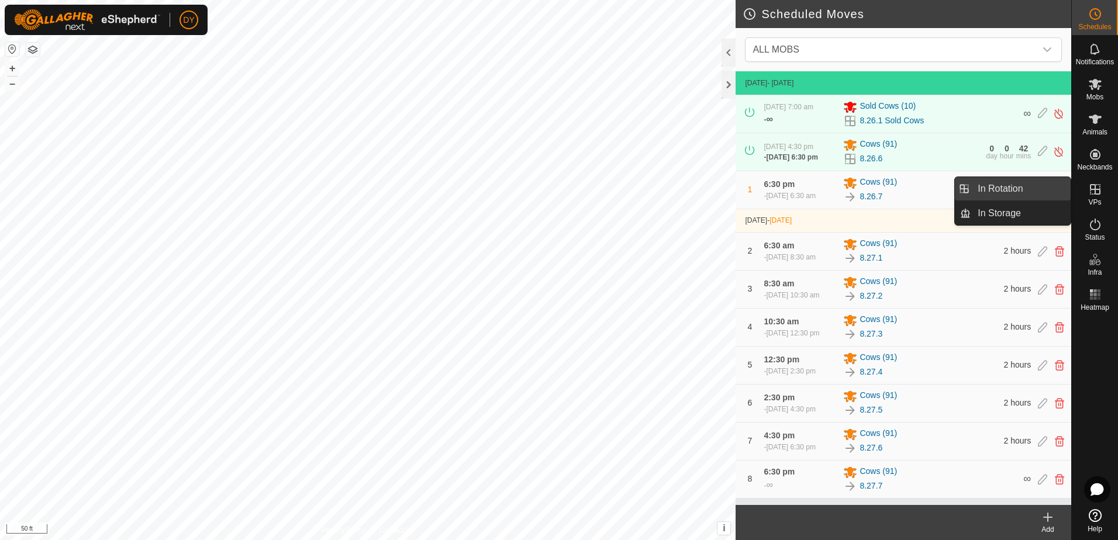
click at [1035, 191] on link "In Rotation" at bounding box center [1021, 188] width 100 height 23
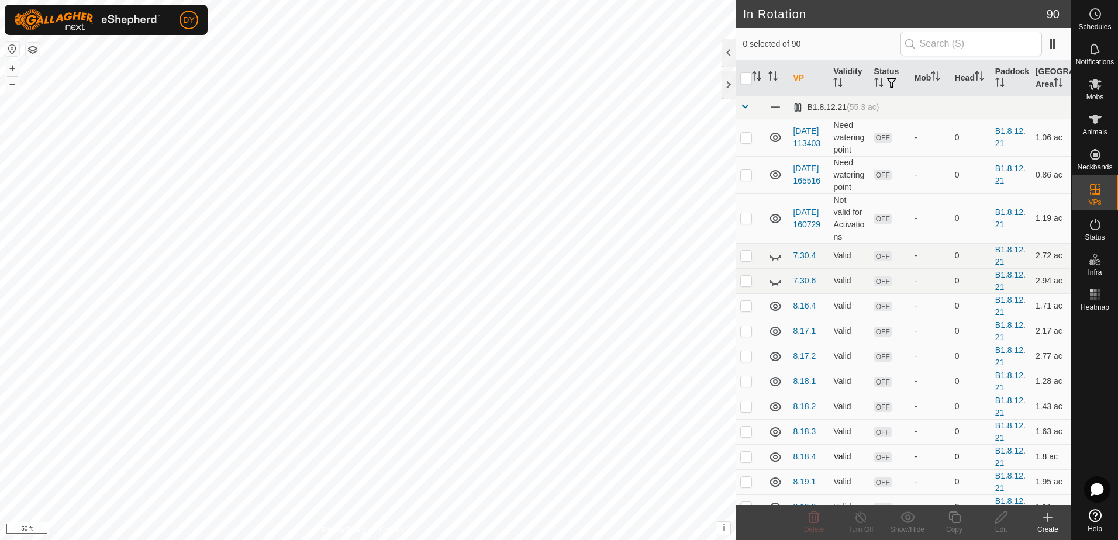
checkbox input "true"
click at [955, 517] on icon at bounding box center [954, 517] width 15 height 14
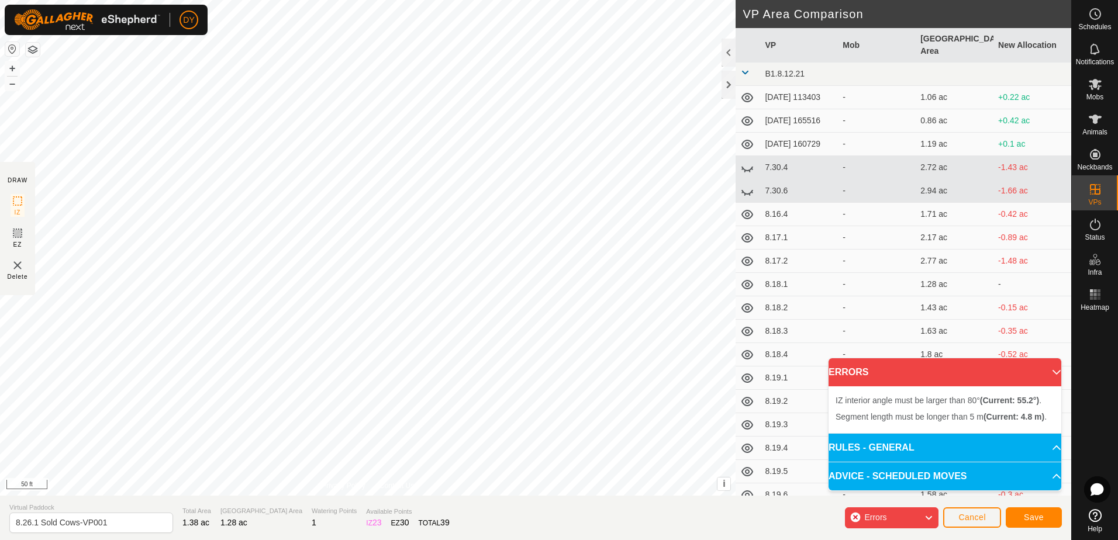
click at [295, 216] on div "Segment length must be longer than 5 m (Current: 4.8 m) . + – ⇧ i This applicat…" at bounding box center [367, 248] width 735 height 496
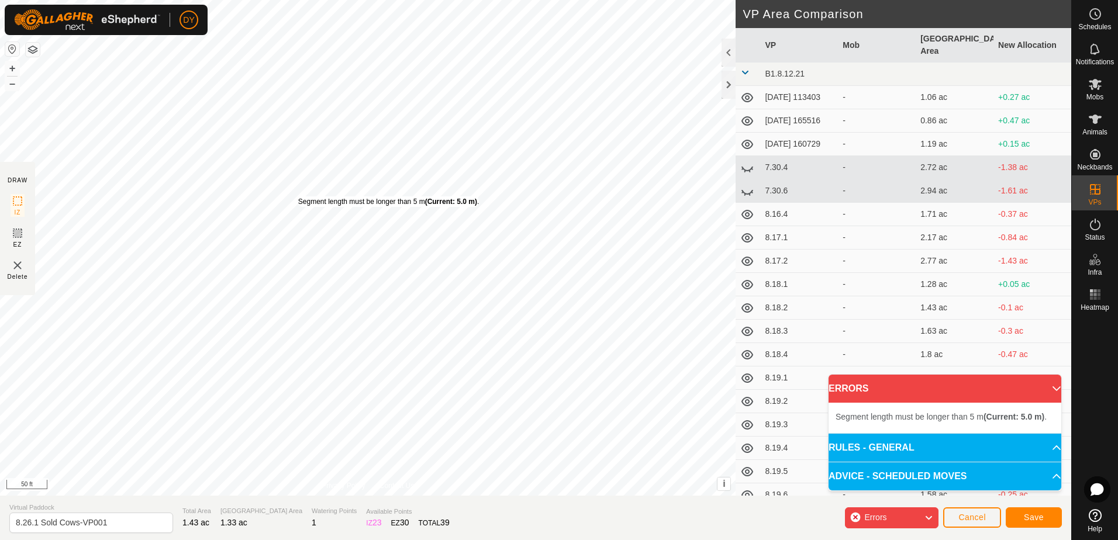
drag, startPoint x: 292, startPoint y: 204, endPoint x: 295, endPoint y: 198, distance: 7.1
click at [298, 197] on div "Segment length must be longer than 5 m (Current: 5.0 m) ." at bounding box center [388, 201] width 181 height 11
drag, startPoint x: 296, startPoint y: 200, endPoint x: 318, endPoint y: 202, distance: 22.3
click at [315, 202] on div "Segment length must be longer than 5 m (Current: 5.0 m) ." at bounding box center [400, 207] width 181 height 11
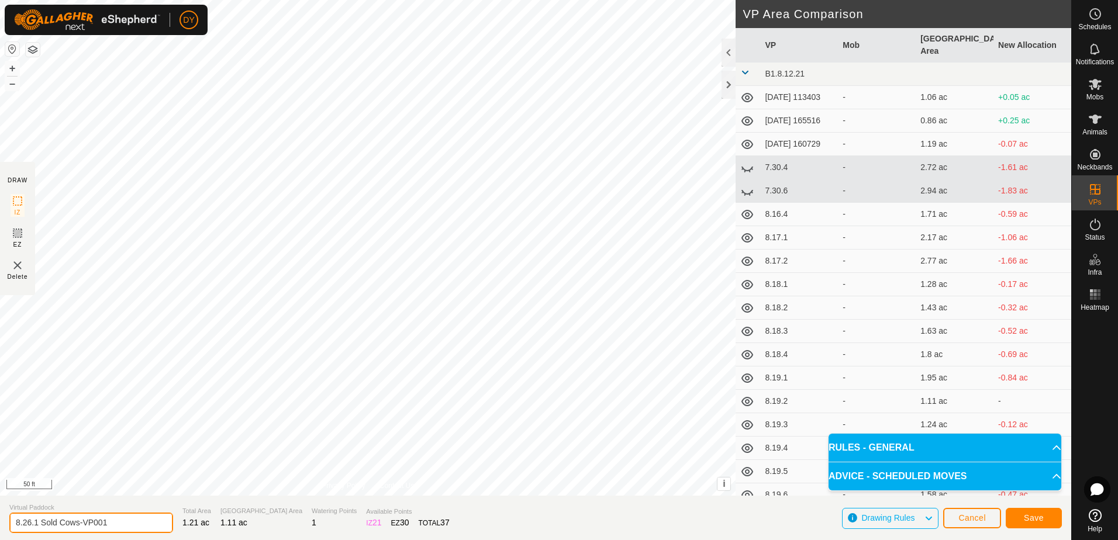
drag, startPoint x: 134, startPoint y: 524, endPoint x: 27, endPoint y: 523, distance: 107.6
click at [27, 523] on input "8.26.1 Sold Cows-VP001" at bounding box center [91, 523] width 164 height 20
type input "8.27.1 Sold Cows"
click at [1037, 518] on span "Save" at bounding box center [1034, 517] width 20 height 9
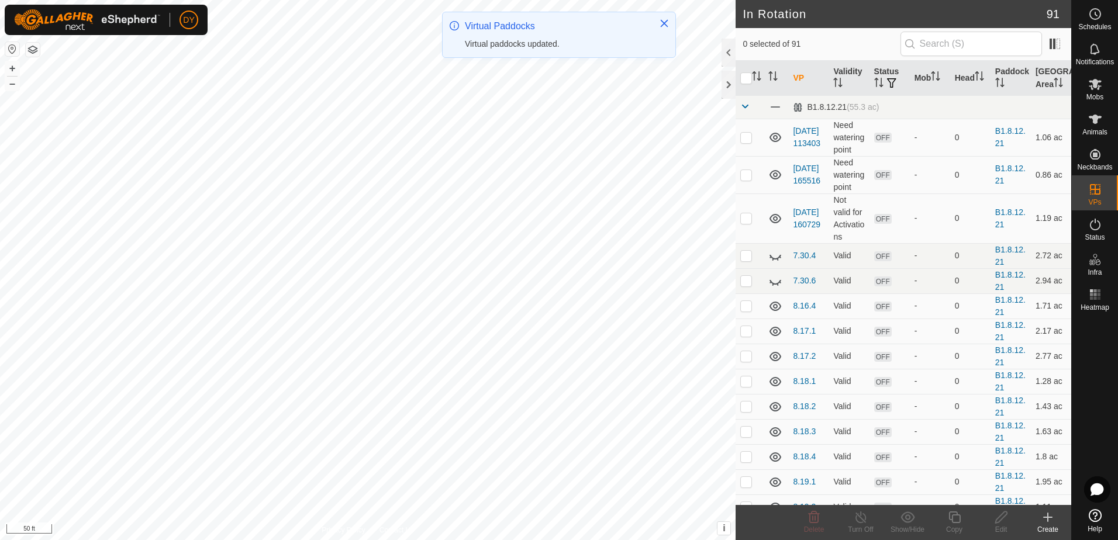
checkbox input "true"
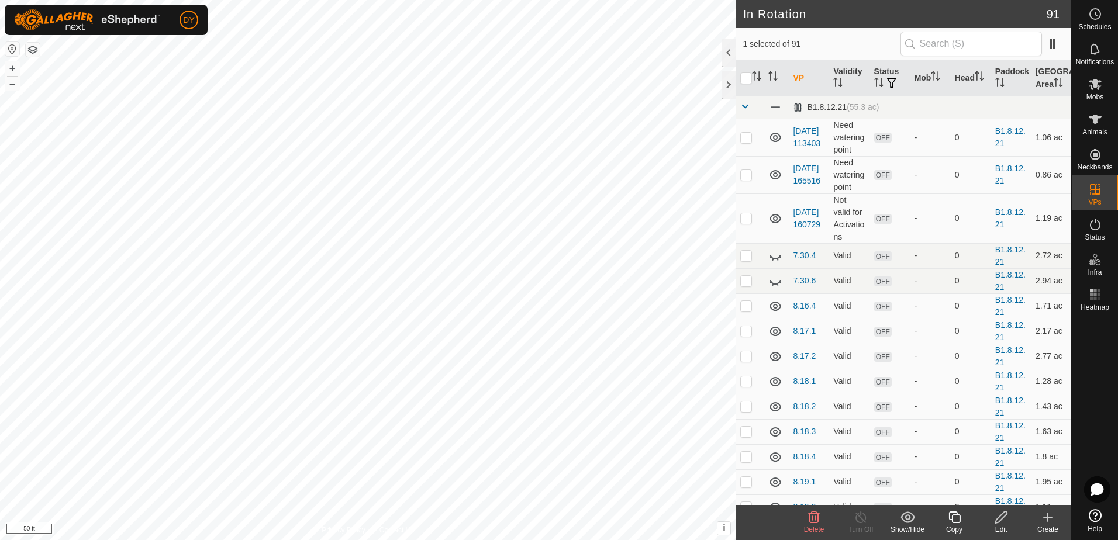
checkbox input "true"
checkbox input "false"
click at [955, 521] on icon at bounding box center [954, 517] width 15 height 14
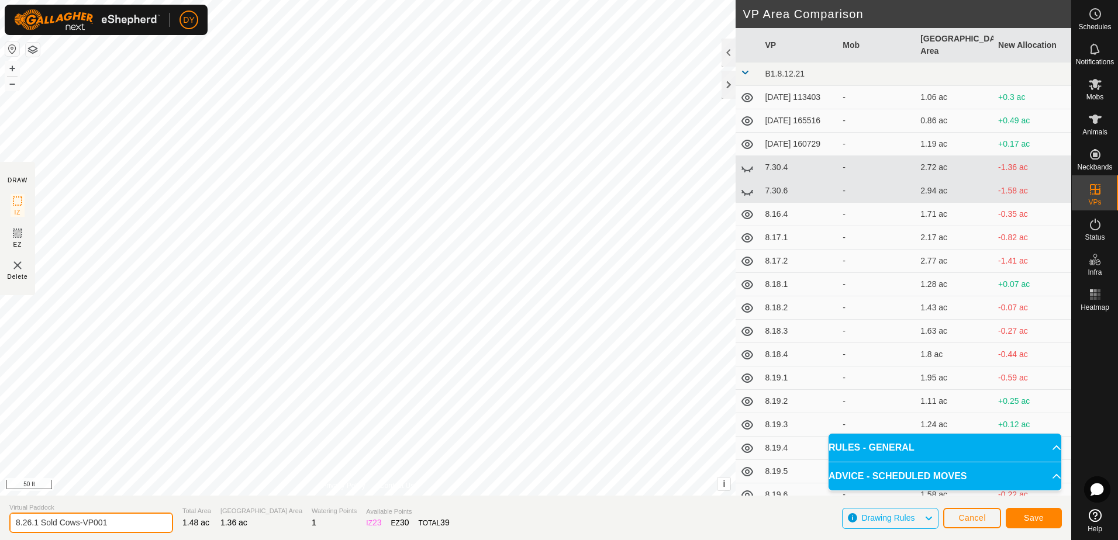
drag, startPoint x: 119, startPoint y: 520, endPoint x: 28, endPoint y: 524, distance: 90.7
click at [28, 524] on input "8.26.1 Sold Cows-VP001" at bounding box center [91, 523] width 164 height 20
type input "8.27 sold cows"
click at [1042, 523] on span "Save" at bounding box center [1034, 517] width 20 height 9
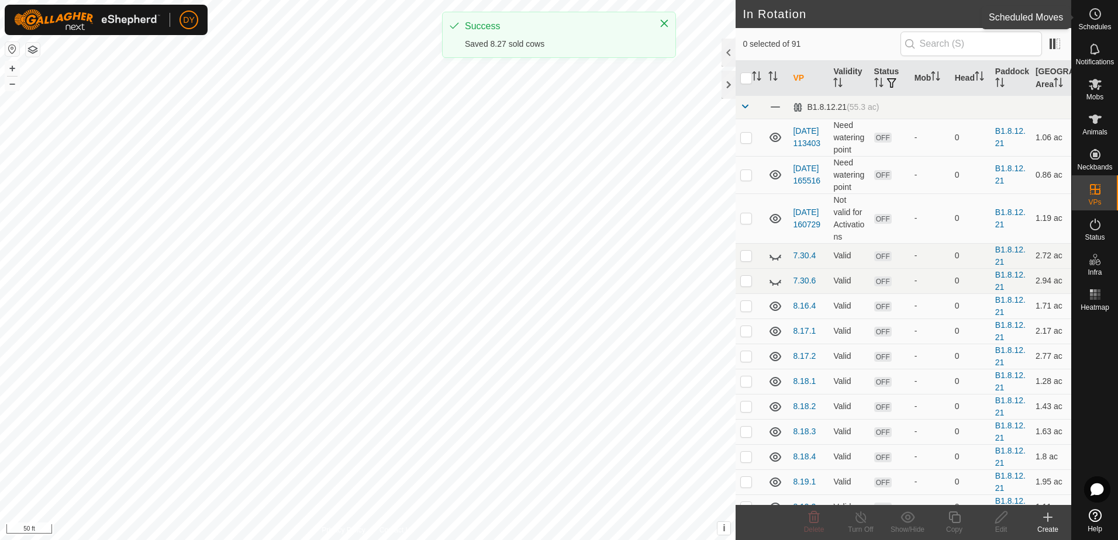
click at [1088, 20] on icon at bounding box center [1095, 14] width 14 height 14
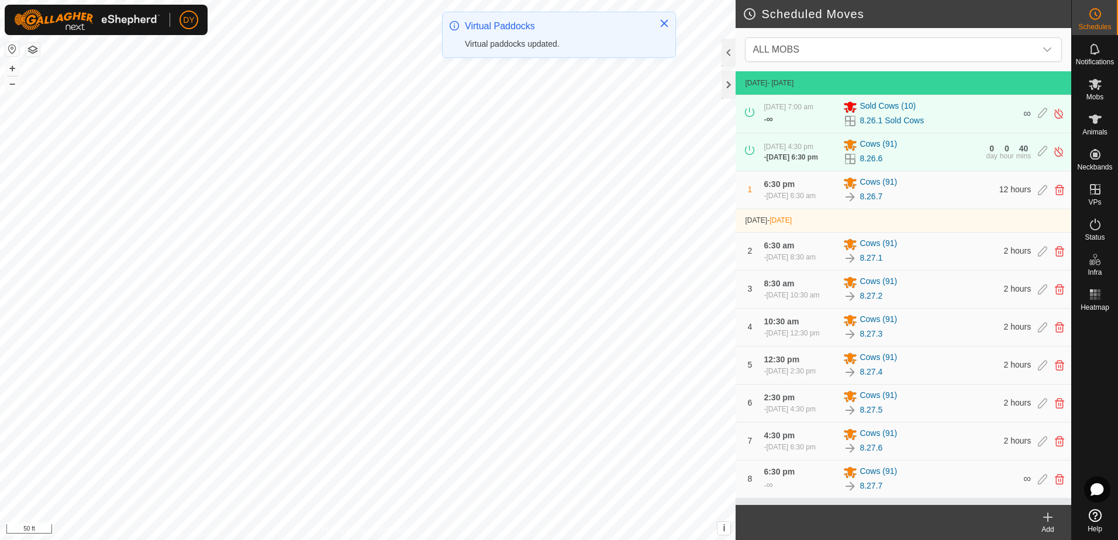
click at [1048, 517] on icon at bounding box center [1048, 517] width 8 height 0
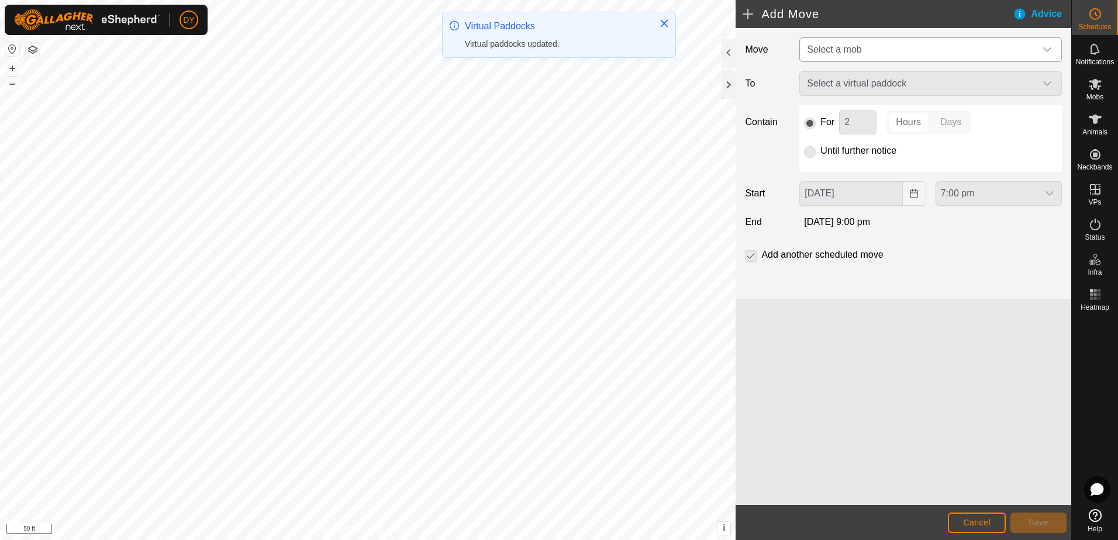
click at [856, 46] on span "Select a mob" at bounding box center [834, 49] width 54 height 10
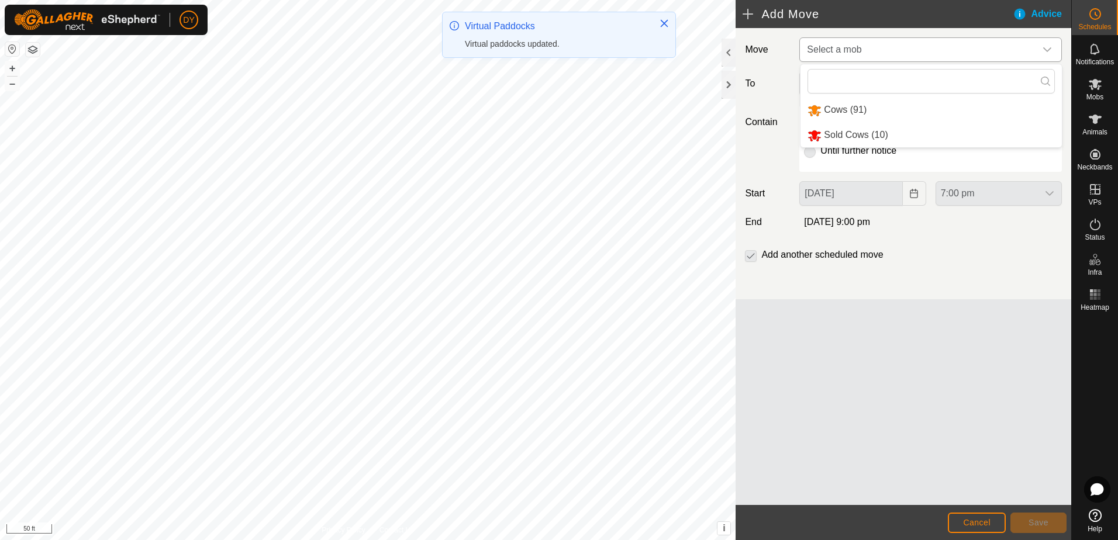
click at [854, 106] on li "Cows (91)" at bounding box center [930, 110] width 261 height 24
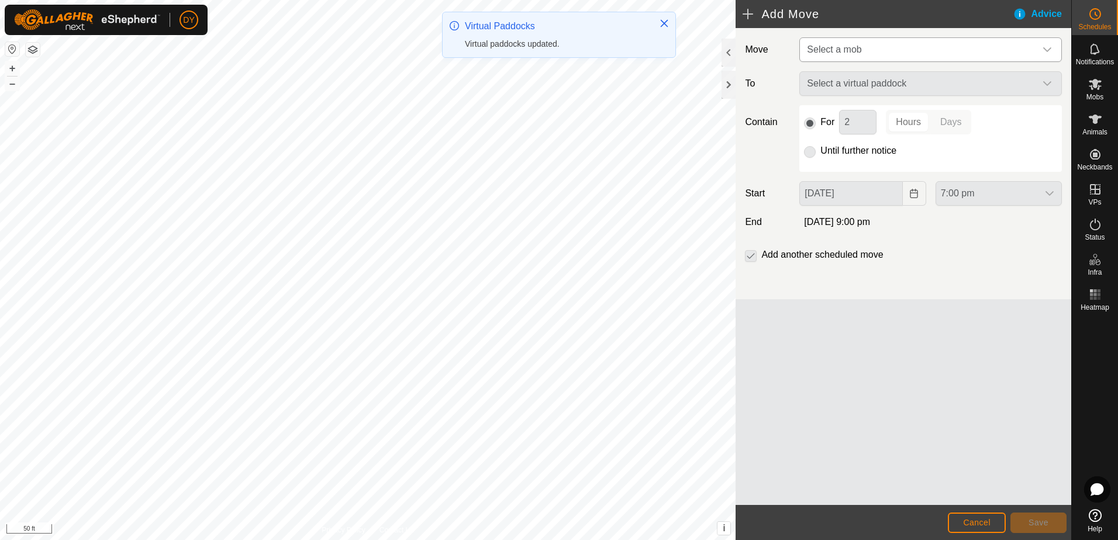
type input "[DATE]"
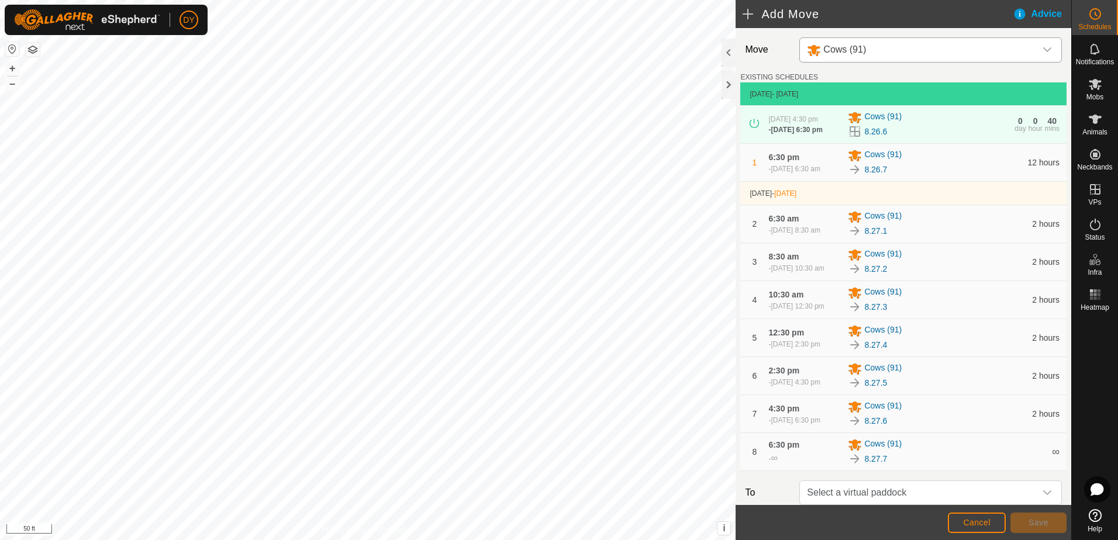
click at [1043, 51] on icon "dropdown trigger" at bounding box center [1047, 49] width 8 height 5
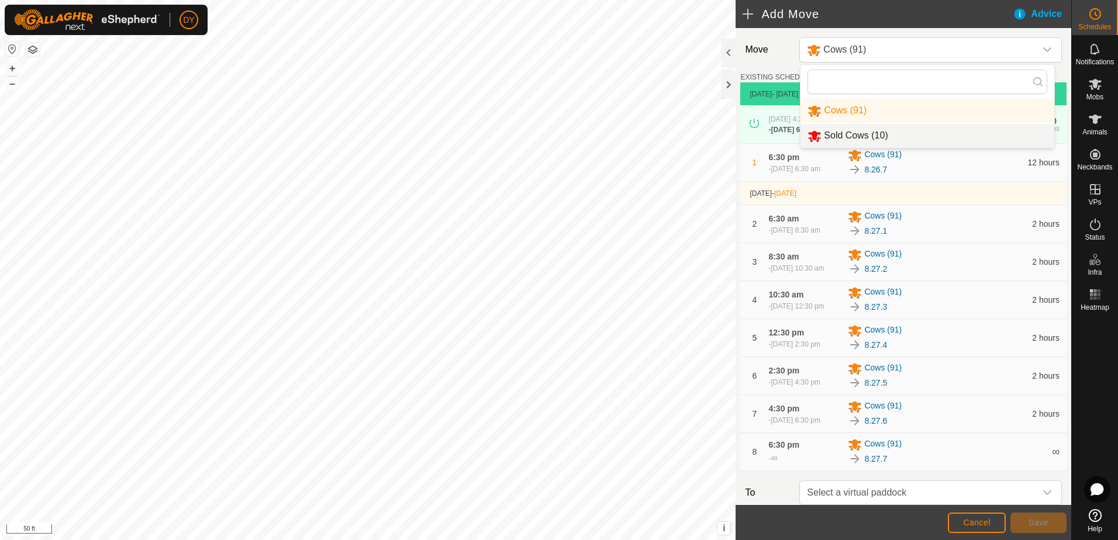
click at [883, 133] on li "Sold Cows (10)" at bounding box center [927, 136] width 254 height 24
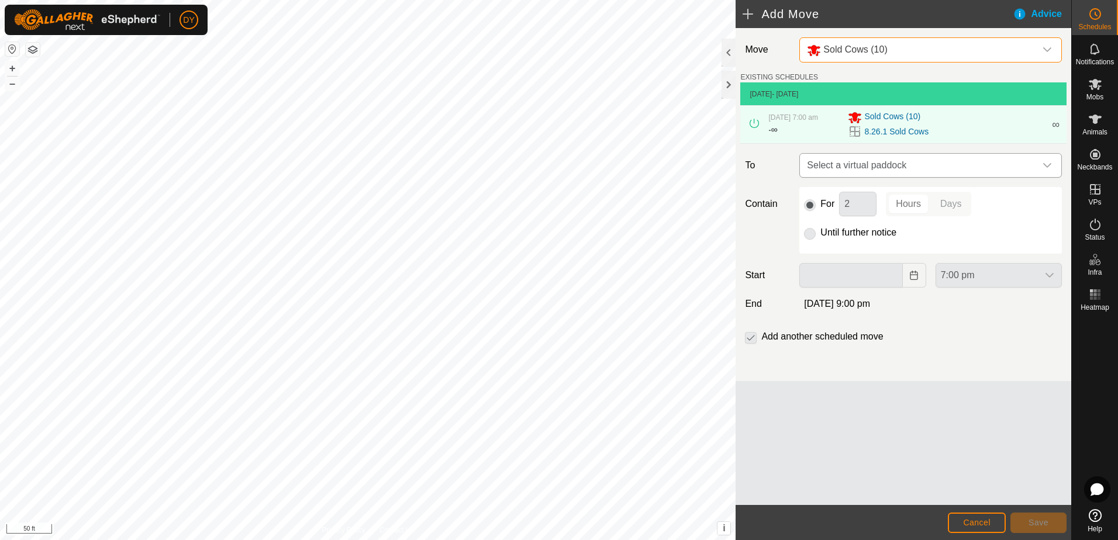
click at [1043, 171] on div "dropdown trigger" at bounding box center [1046, 165] width 23 height 23
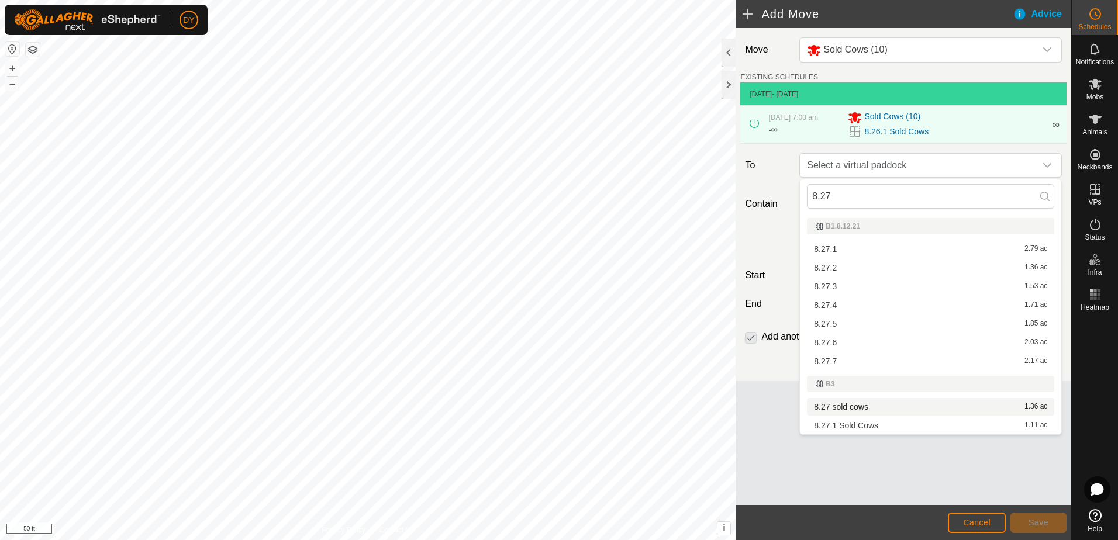
type input "8.27"
click at [836, 408] on li "8.27 sold cows 1.36 ac" at bounding box center [930, 407] width 247 height 18
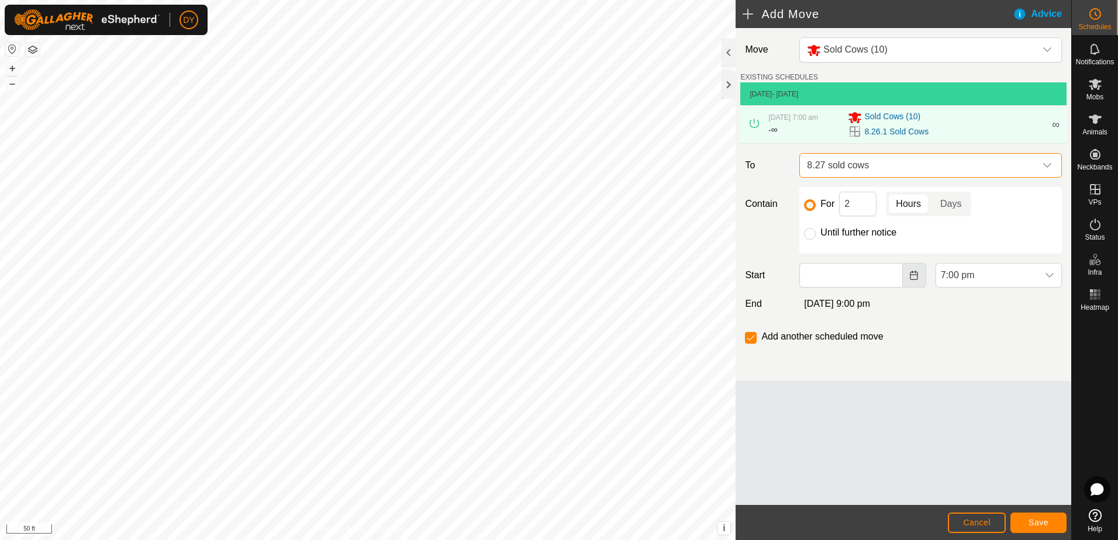
click at [911, 275] on icon "Choose Date" at bounding box center [914, 275] width 8 height 9
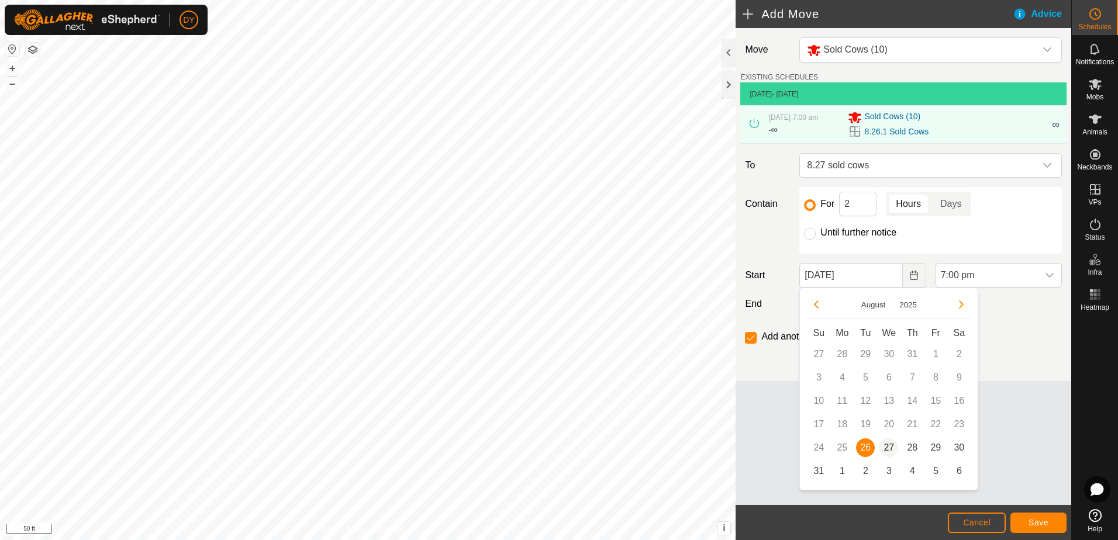
click at [890, 446] on span "27" at bounding box center [888, 447] width 19 height 19
type input "[DATE]"
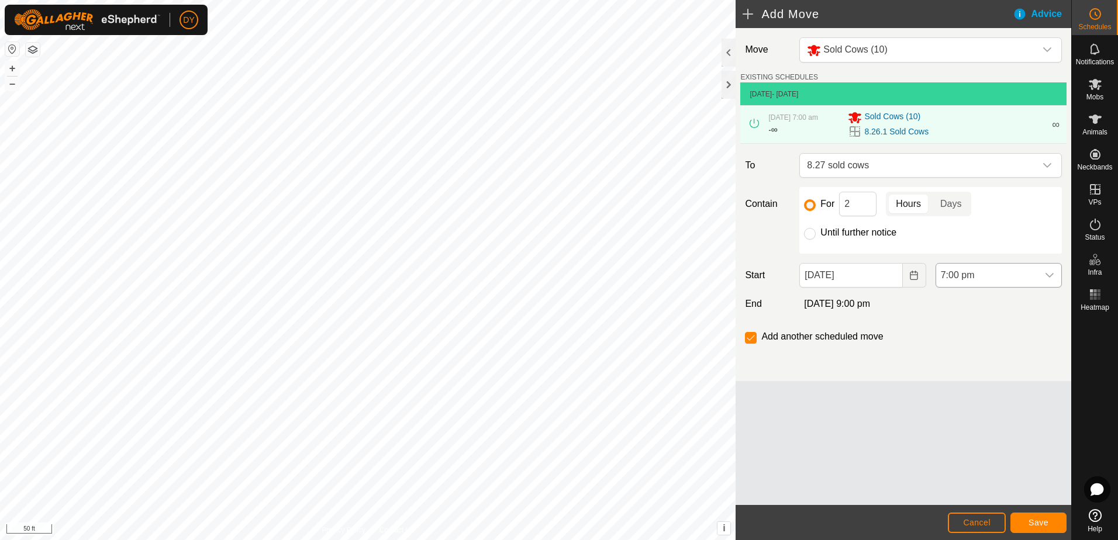
click at [1051, 281] on div "dropdown trigger" at bounding box center [1049, 275] width 23 height 23
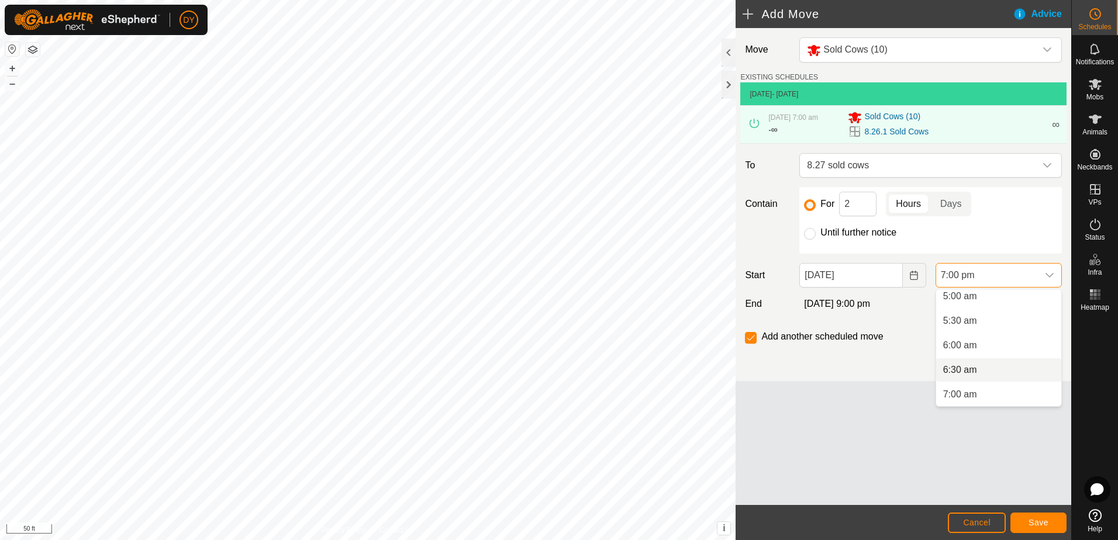
scroll to position [309, 0]
click at [966, 335] on li "7:00 am" at bounding box center [998, 335] width 125 height 23
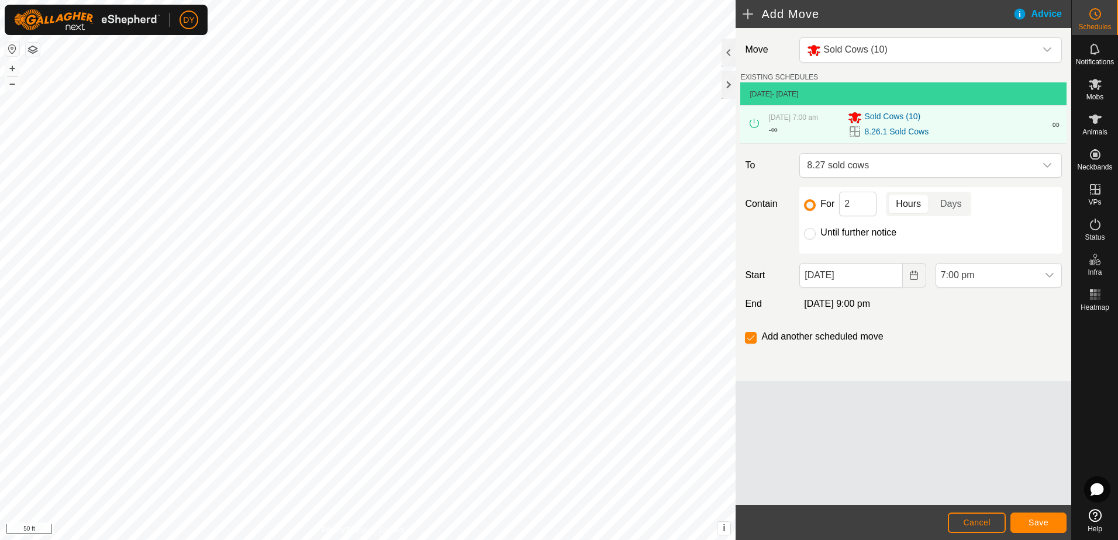
scroll to position [840, 0]
drag, startPoint x: 849, startPoint y: 201, endPoint x: 842, endPoint y: 206, distance: 8.8
click at [842, 206] on input "2" at bounding box center [857, 204] width 37 height 25
type input "1"
click at [1031, 522] on span "Save" at bounding box center [1038, 522] width 20 height 9
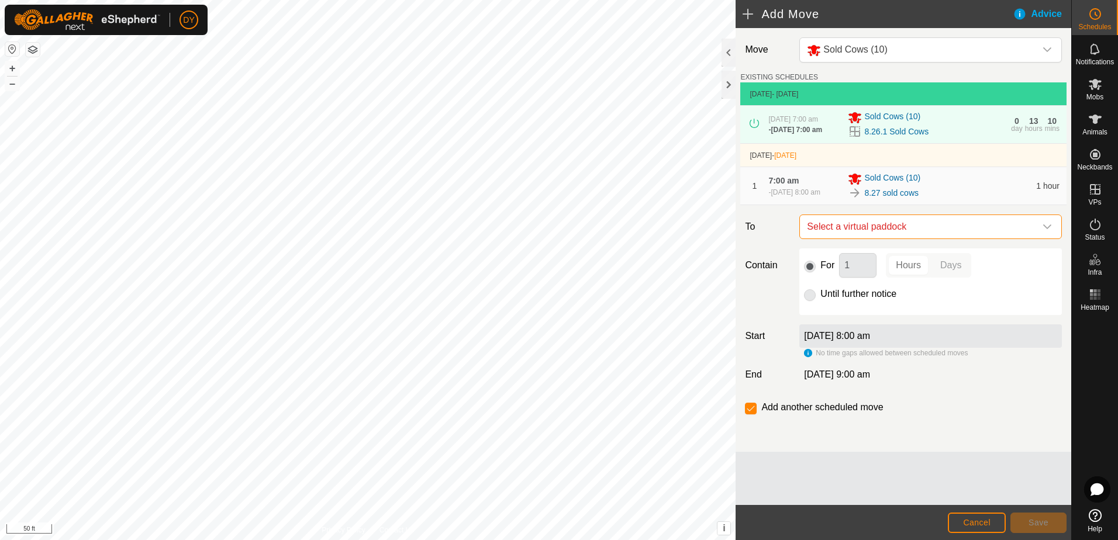
click at [929, 228] on span "Select a virtual paddock" at bounding box center [918, 226] width 233 height 23
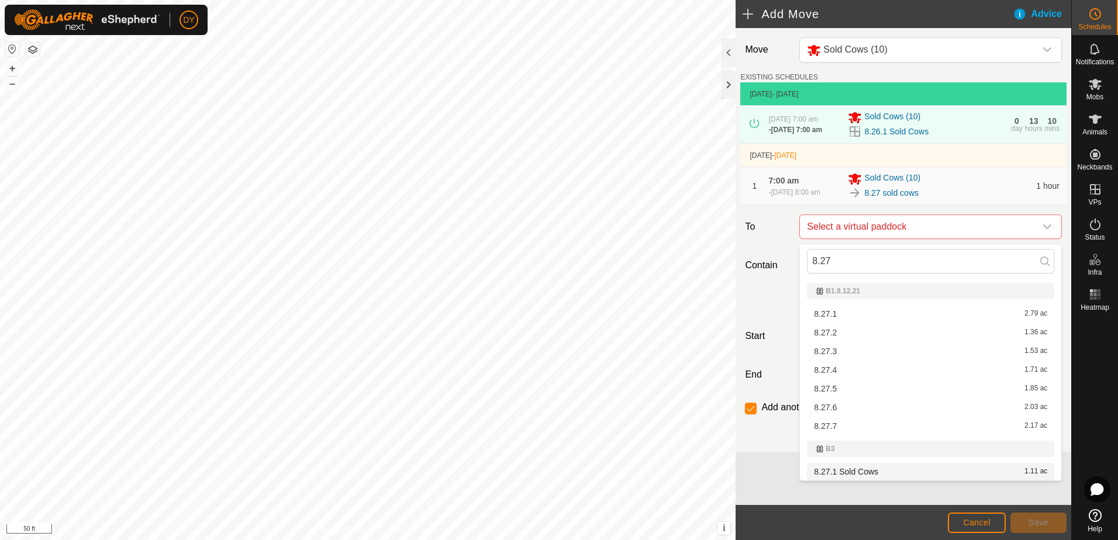
type input "8.27"
click at [827, 474] on li "8.27.1 Sold Cows 1.11 ac" at bounding box center [930, 472] width 247 height 18
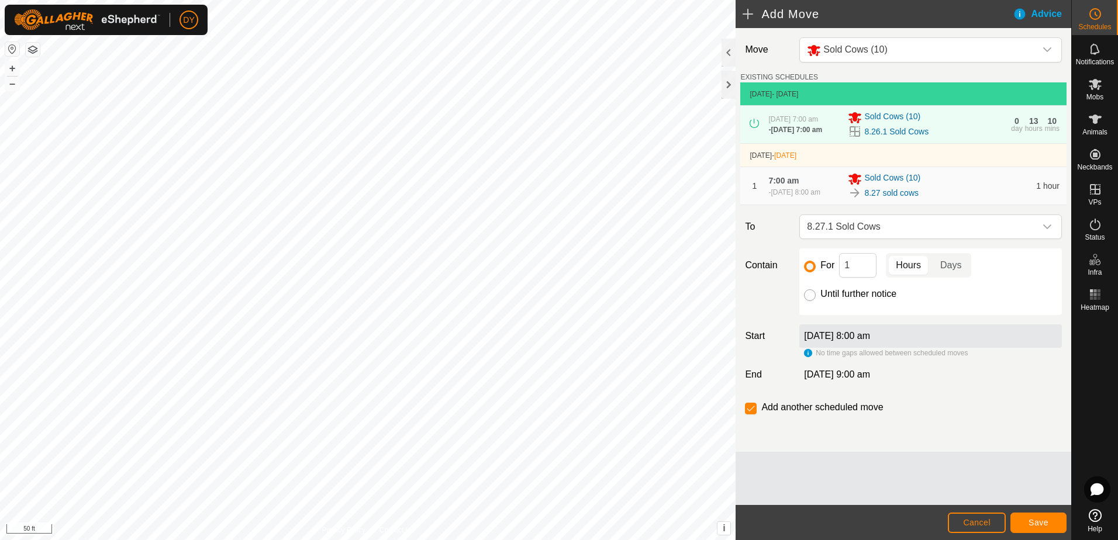
click at [813, 297] on input "Until further notice" at bounding box center [810, 295] width 12 height 12
radio input "true"
checkbox input "false"
click at [1032, 521] on span "Save" at bounding box center [1038, 522] width 20 height 9
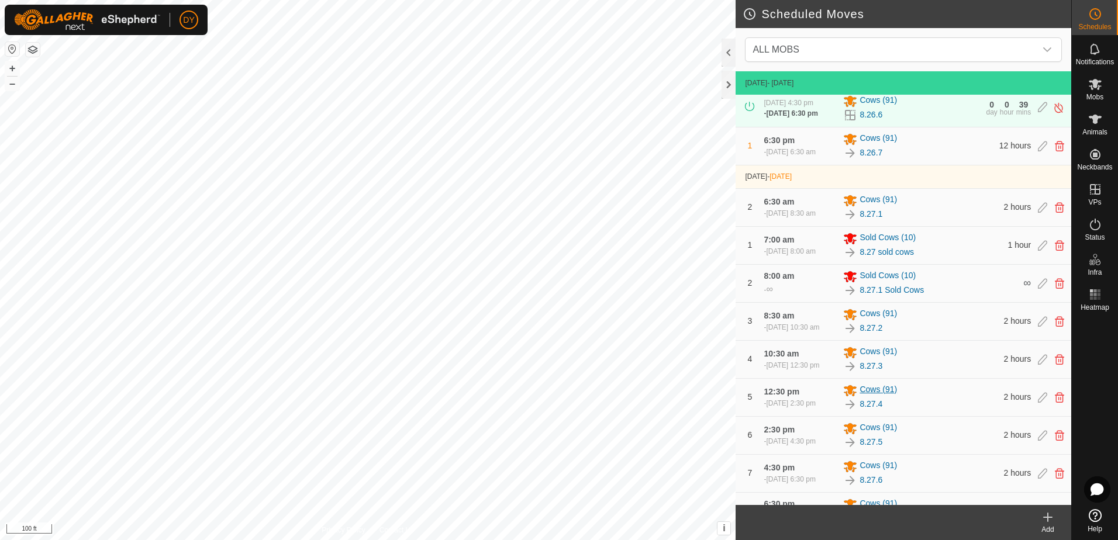
scroll to position [87, 0]
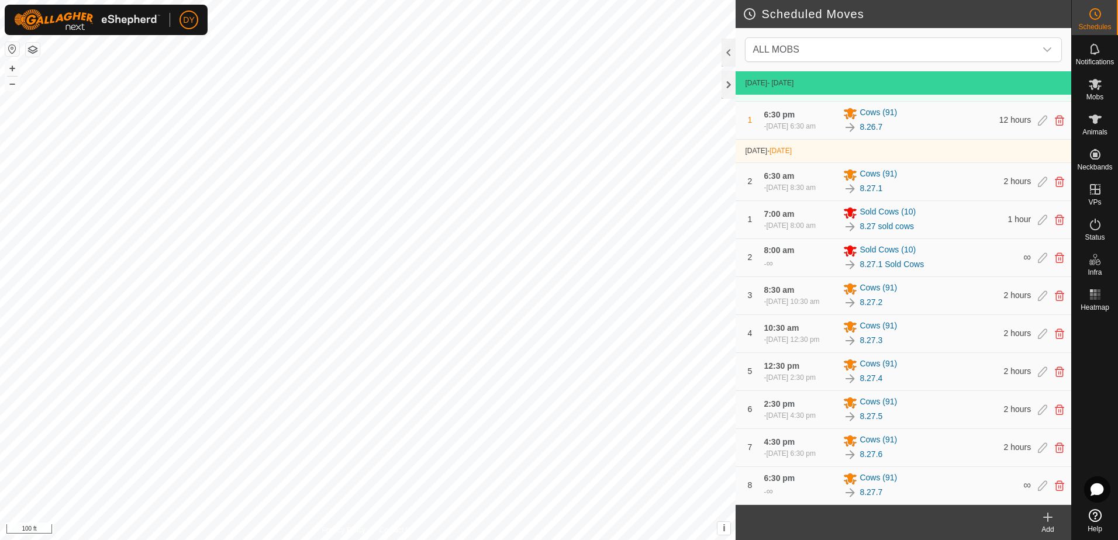
click at [785, 302] on div "Scheduled Moves ALL MOBS [DATE] - [DATE] [DATE] 7:00 am - [DATE] 7:00 am Sold C…" at bounding box center [535, 270] width 1071 height 540
